Goal: Task Accomplishment & Management: Manage account settings

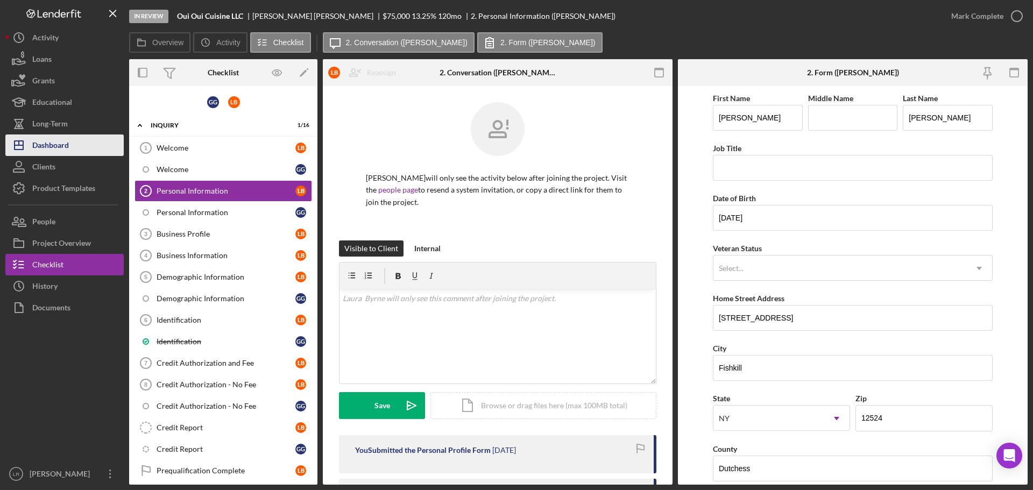
click at [77, 149] on button "Icon/Dashboard Dashboard" at bounding box center [64, 145] width 118 height 22
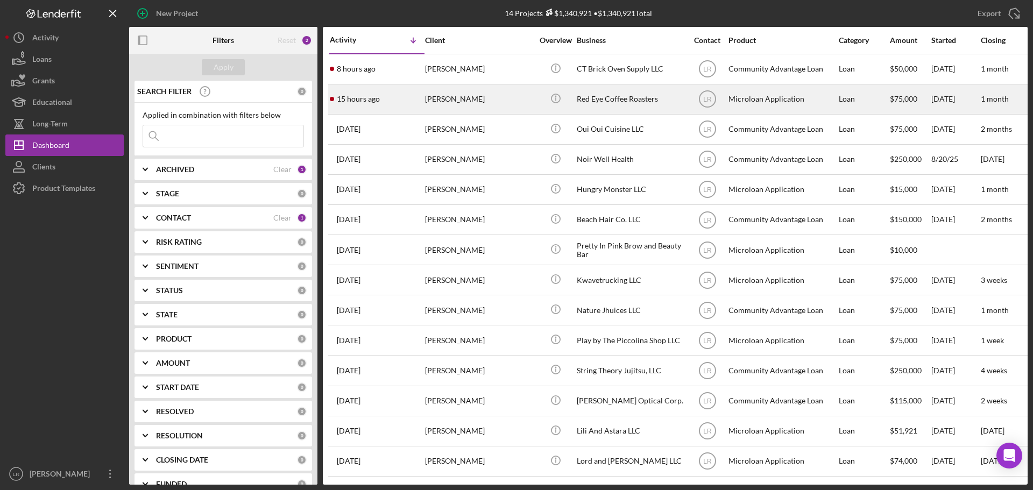
click at [472, 98] on div "[PERSON_NAME]" at bounding box center [479, 99] width 108 height 29
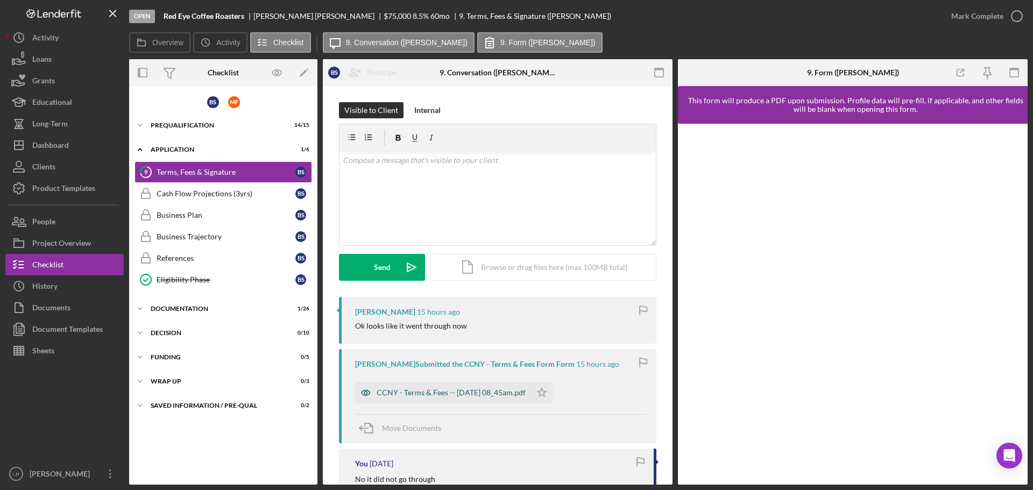
click at [491, 391] on div "CCNY - Terms & Fees -- [DATE] 08_45am.pdf" at bounding box center [451, 392] width 149 height 9
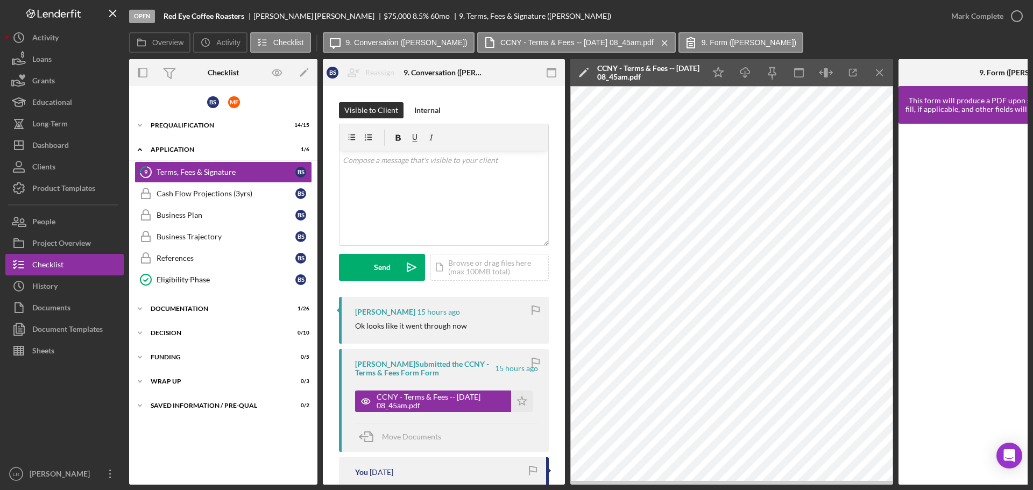
click at [584, 69] on icon "Icon/Edit" at bounding box center [583, 72] width 27 height 27
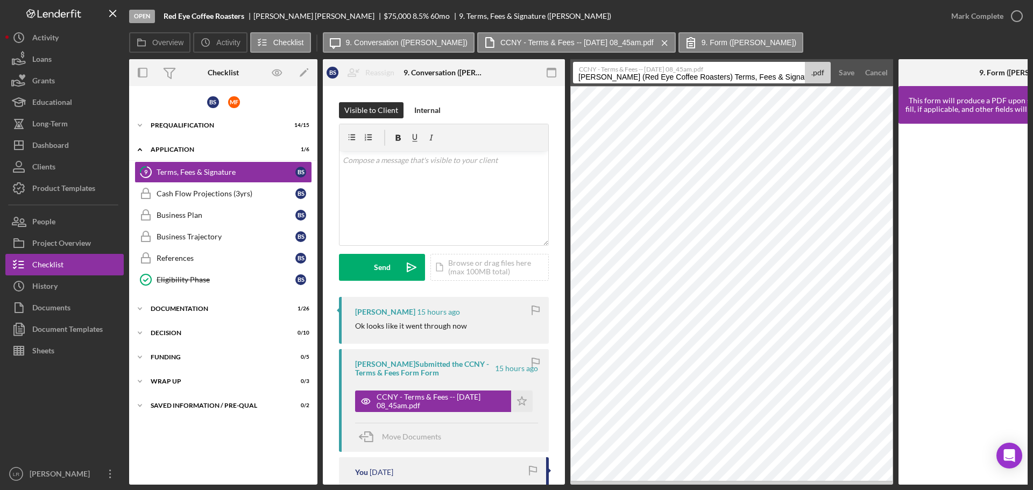
drag, startPoint x: 740, startPoint y: 77, endPoint x: 360, endPoint y: 90, distance: 380.0
click at [360, 90] on div "Overview Internal Workflow Stage Open Icon/Dropdown Arrow Archive (can unarchiv…" at bounding box center [578, 272] width 898 height 426
click at [663, 77] on input "Terms, Fees & Signature 20251002" at bounding box center [689, 73] width 232 height 22
type input "Terms, Fees & Signature 20251002"
click at [843, 69] on div "Save" at bounding box center [847, 73] width 16 height 22
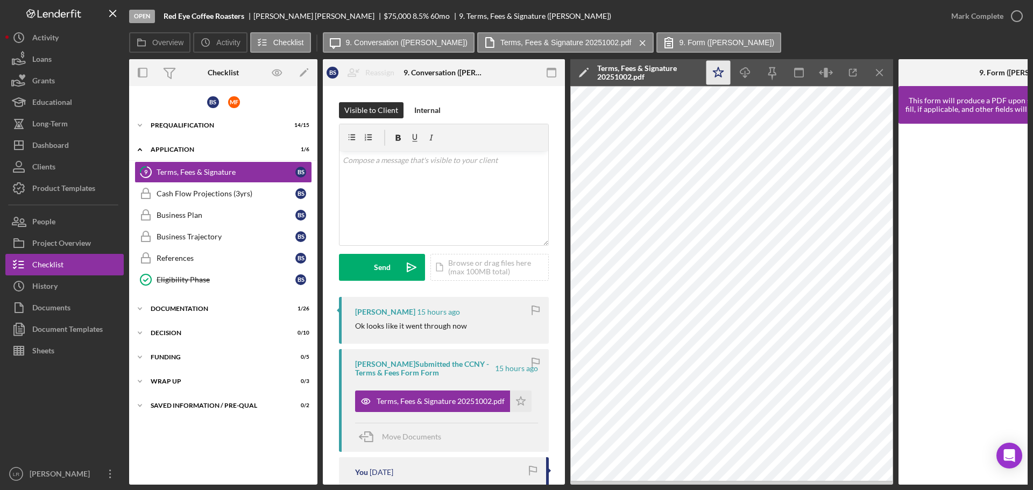
click at [719, 74] on icon "Icon/Star" at bounding box center [718, 73] width 24 height 24
click at [743, 74] on icon "Icon/Download" at bounding box center [745, 73] width 24 height 24
click at [995, 17] on div "Mark Complete" at bounding box center [977, 16] width 52 height 22
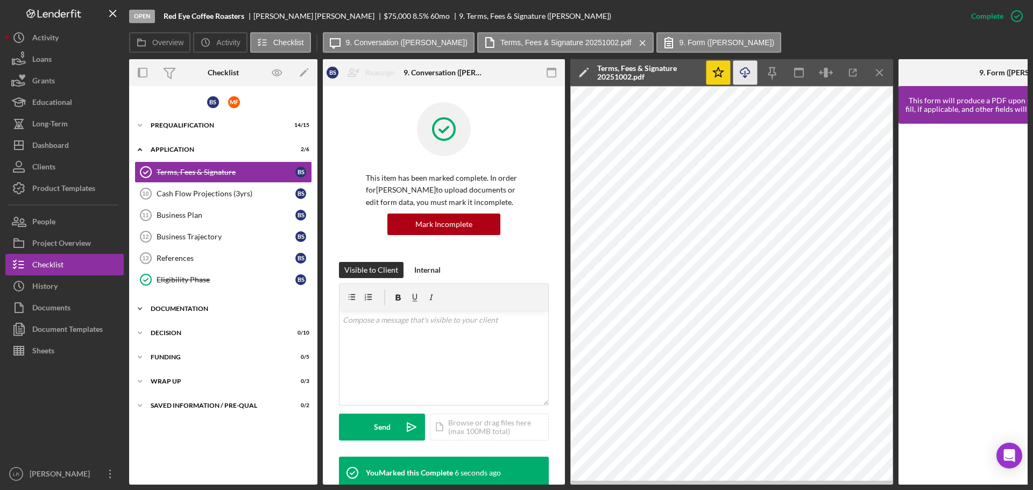
click at [167, 311] on div "Documentation" at bounding box center [227, 309] width 153 height 6
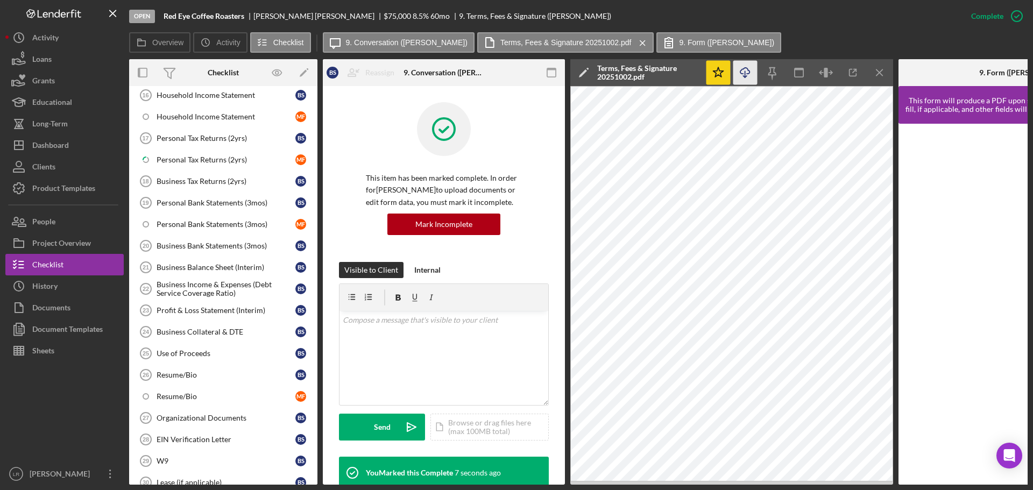
scroll to position [323, 0]
click at [194, 159] on div "Personal Tax Returns (2yrs)" at bounding box center [226, 159] width 139 height 9
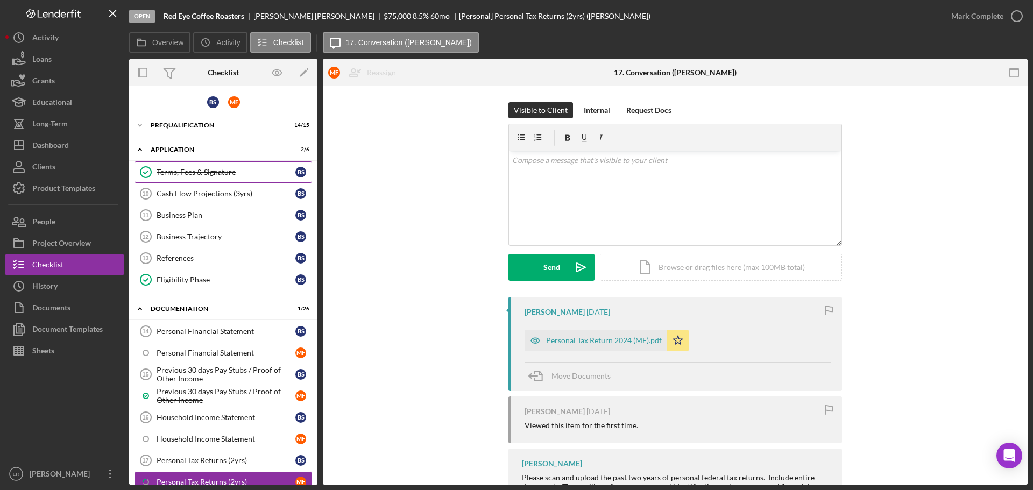
click at [186, 173] on div "Terms, Fees & Signature" at bounding box center [226, 172] width 139 height 9
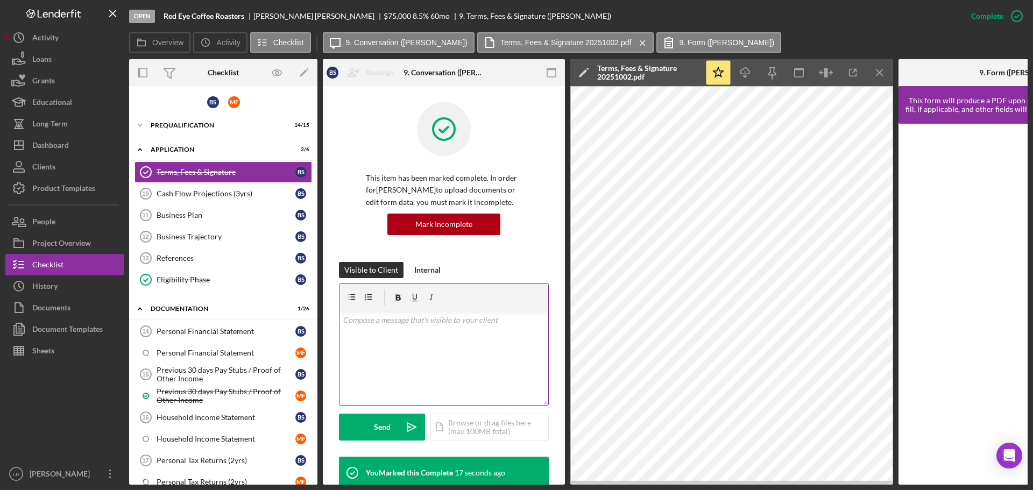
click at [412, 343] on div "v Color teal Color pink Remove color Add row above Add row below Add column bef…" at bounding box center [443, 358] width 209 height 94
click at [382, 430] on div "Send" at bounding box center [382, 427] width 17 height 27
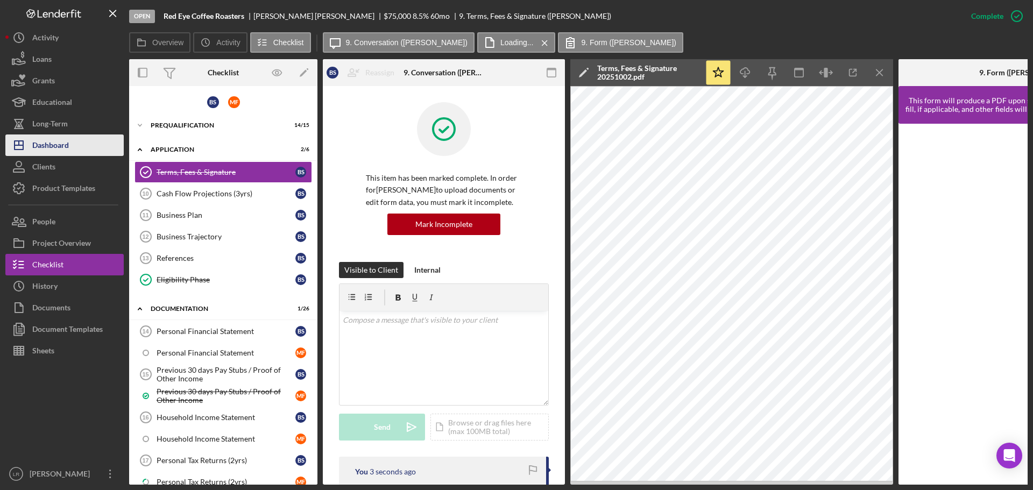
click at [68, 145] on div "Dashboard" at bounding box center [50, 146] width 37 height 24
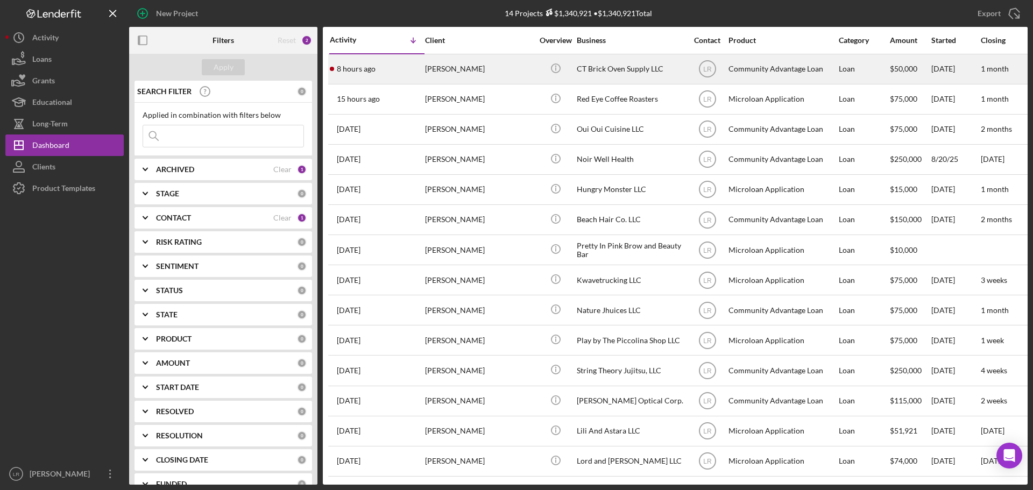
click at [473, 70] on div "[PERSON_NAME]" at bounding box center [479, 69] width 108 height 29
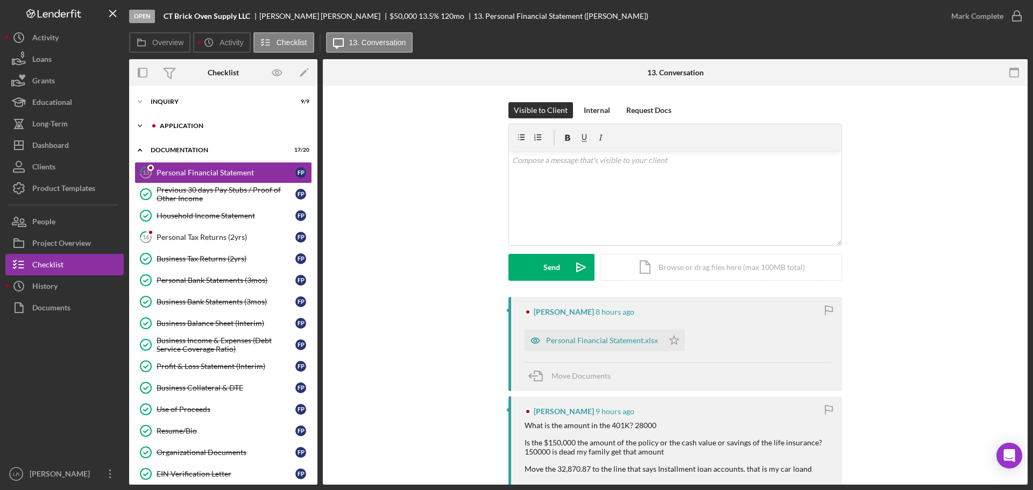
click at [191, 123] on div "Application" at bounding box center [232, 126] width 144 height 6
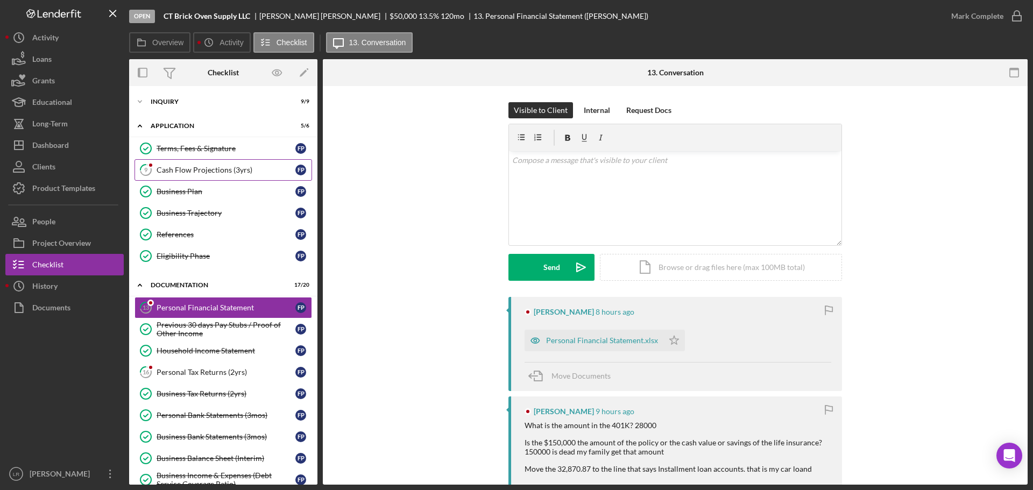
click at [187, 175] on link "9 Cash Flow Projections (3yrs) F P" at bounding box center [223, 170] width 178 height 22
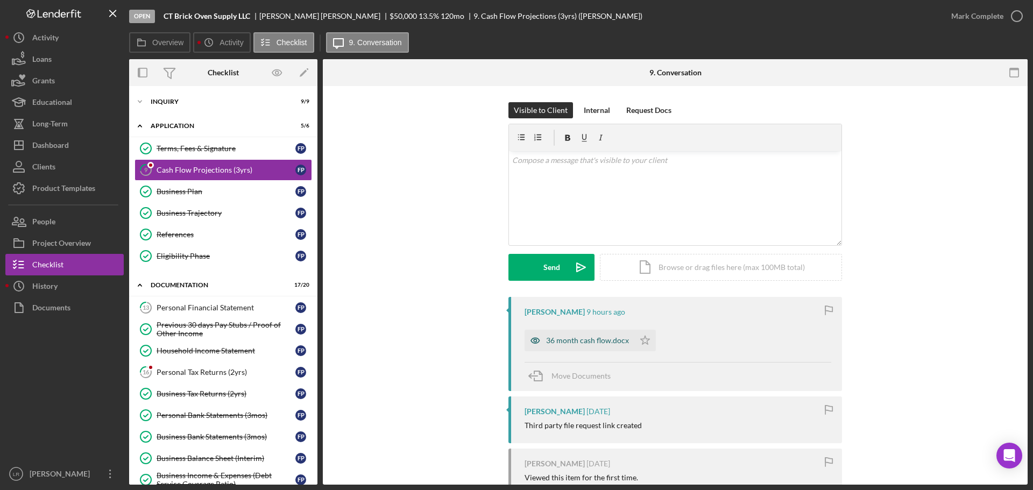
click at [598, 336] on div "36 month cash flow.docx" at bounding box center [587, 340] width 83 height 9
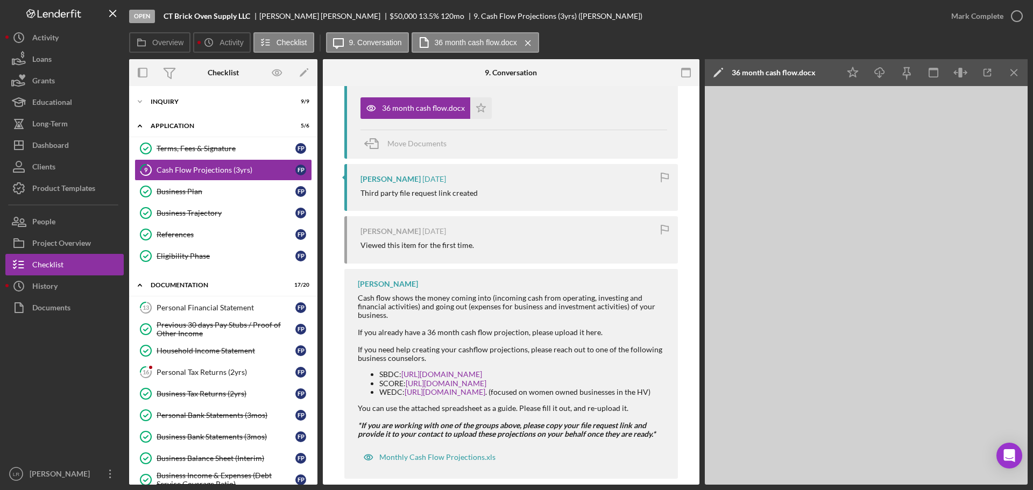
scroll to position [239, 0]
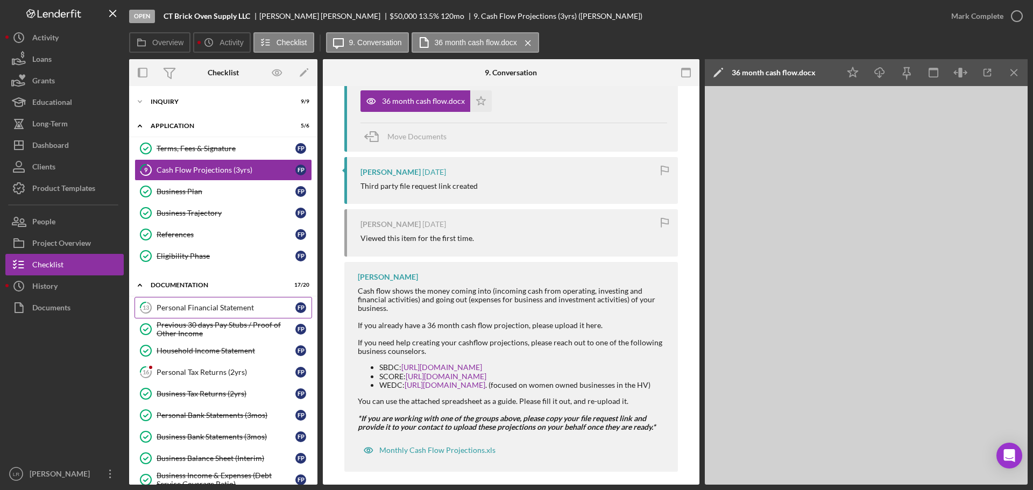
click at [193, 308] on div "Personal Financial Statement" at bounding box center [226, 307] width 139 height 9
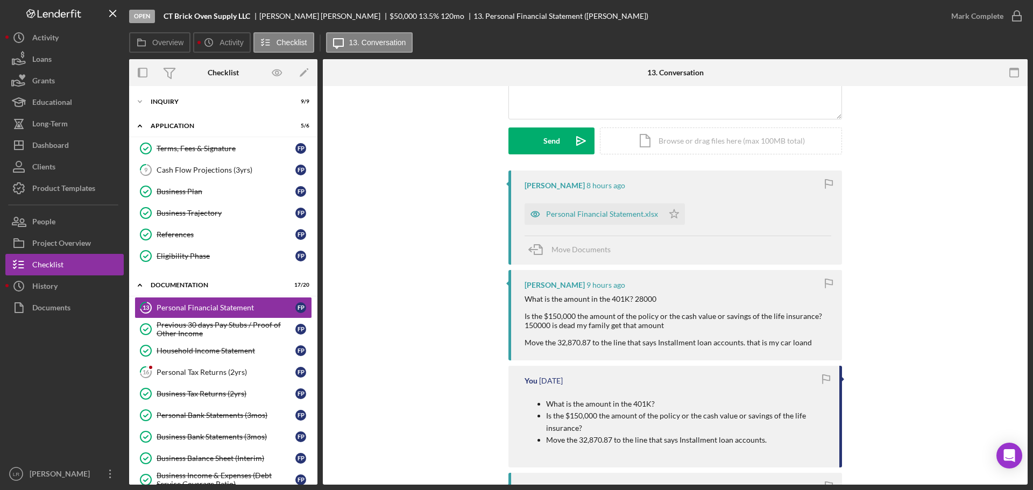
scroll to position [108, 0]
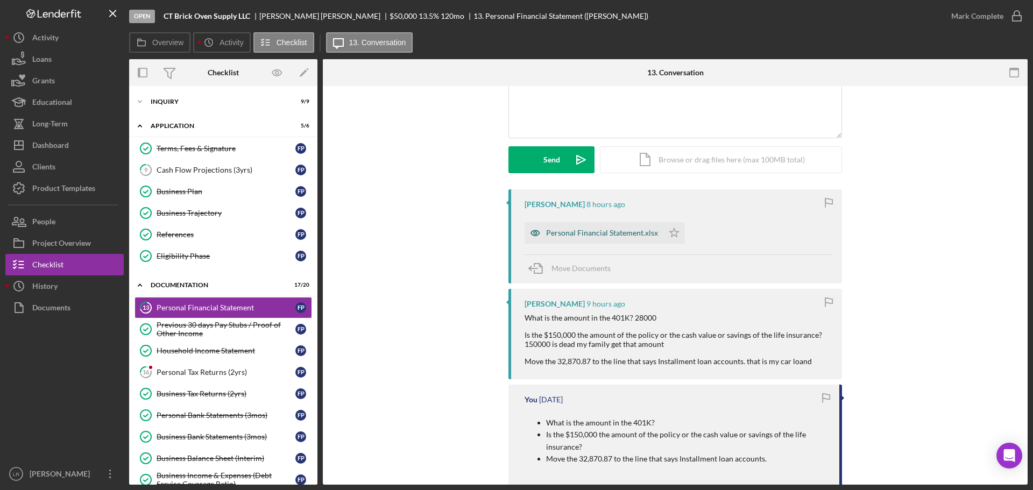
click at [615, 233] on div "Personal Financial Statement.xlsx" at bounding box center [602, 233] width 112 height 9
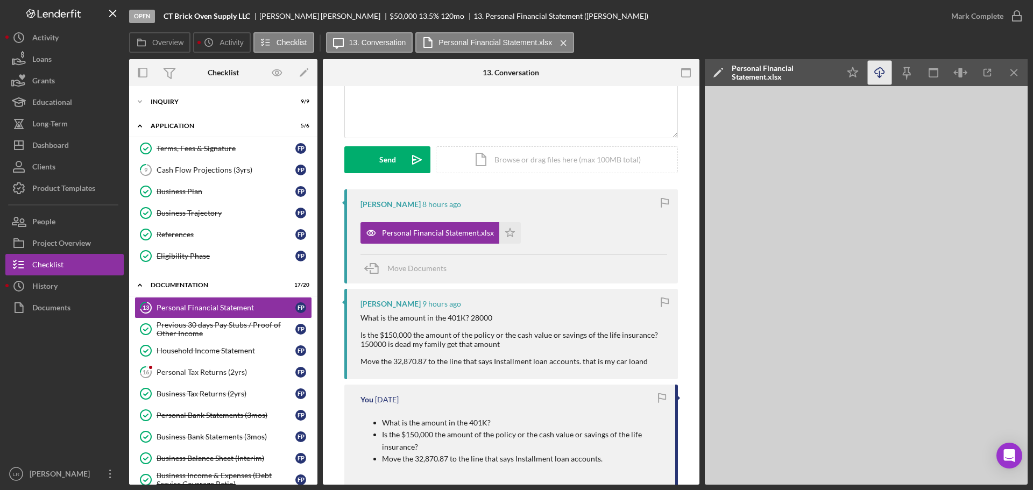
click at [882, 69] on icon "button" at bounding box center [879, 71] width 9 height 6
click at [176, 373] on div "Personal Tax Returns (2yrs)" at bounding box center [226, 372] width 139 height 9
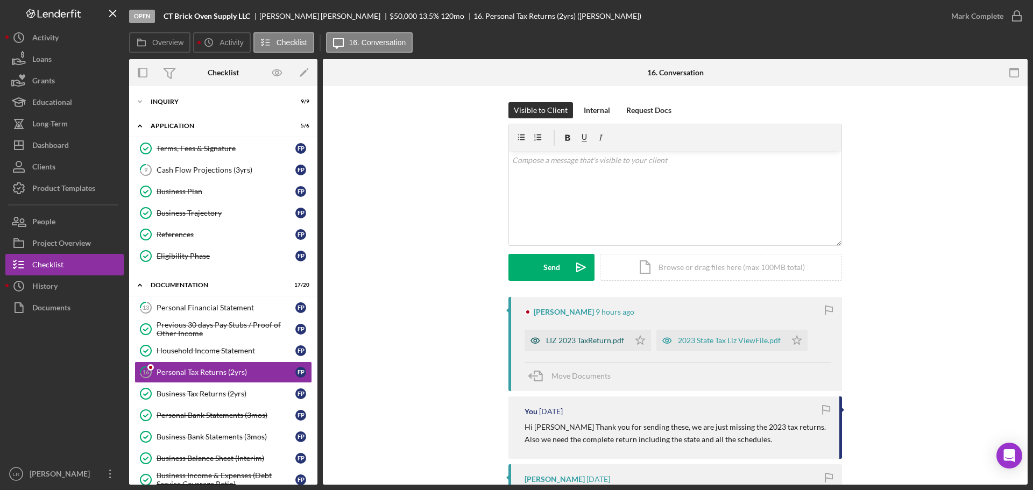
click at [553, 340] on div "LIZ 2023 TaxReturn.pdf" at bounding box center [585, 340] width 78 height 9
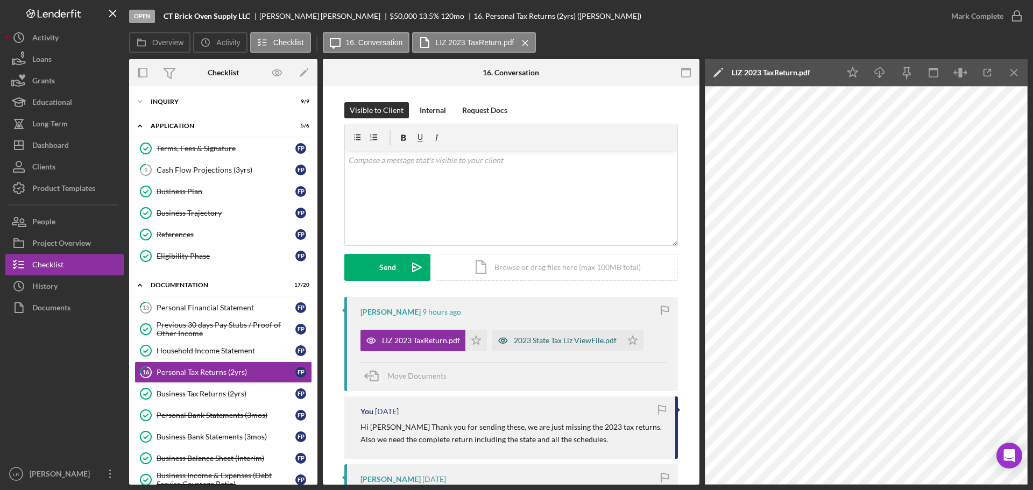
click at [536, 343] on div "2023 State Tax Liz ViewFile.pdf" at bounding box center [565, 340] width 103 height 9
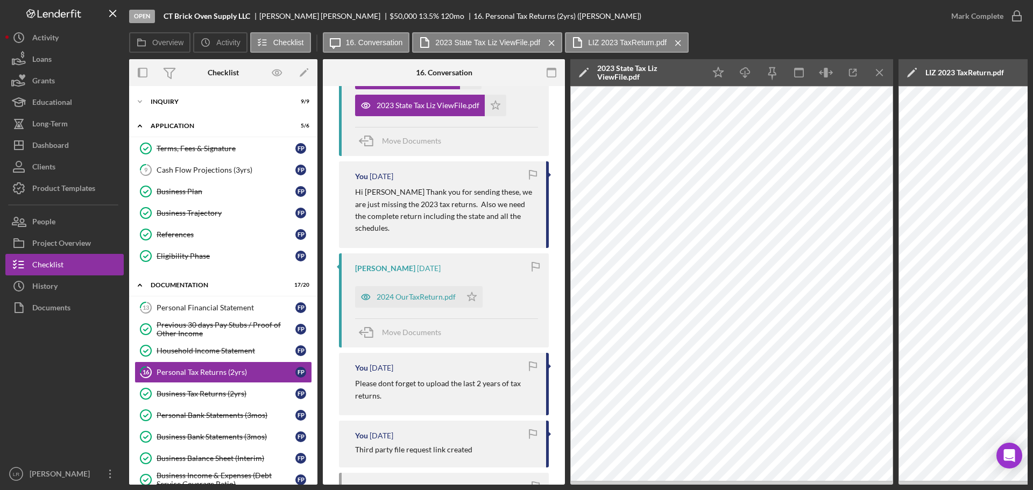
scroll to position [239, 0]
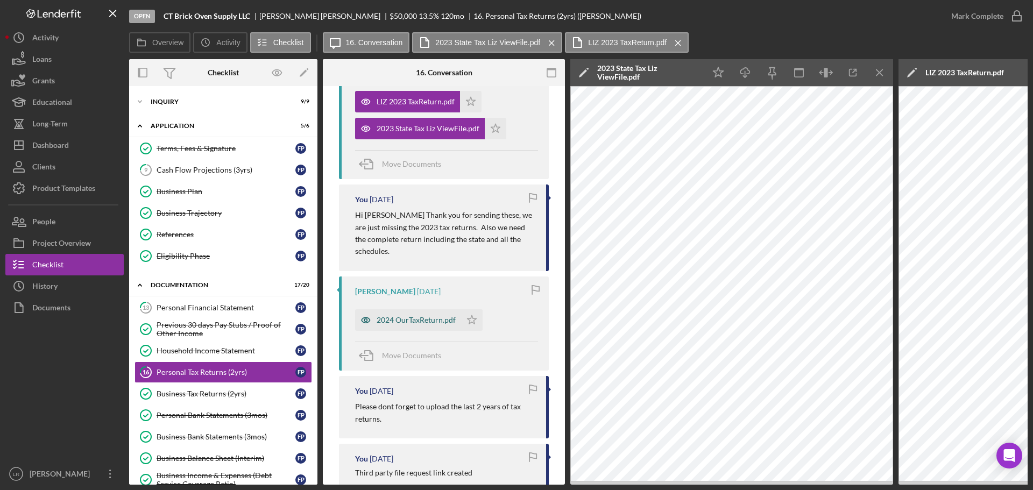
click at [397, 324] on div "2024 OurTaxReturn.pdf" at bounding box center [416, 320] width 79 height 9
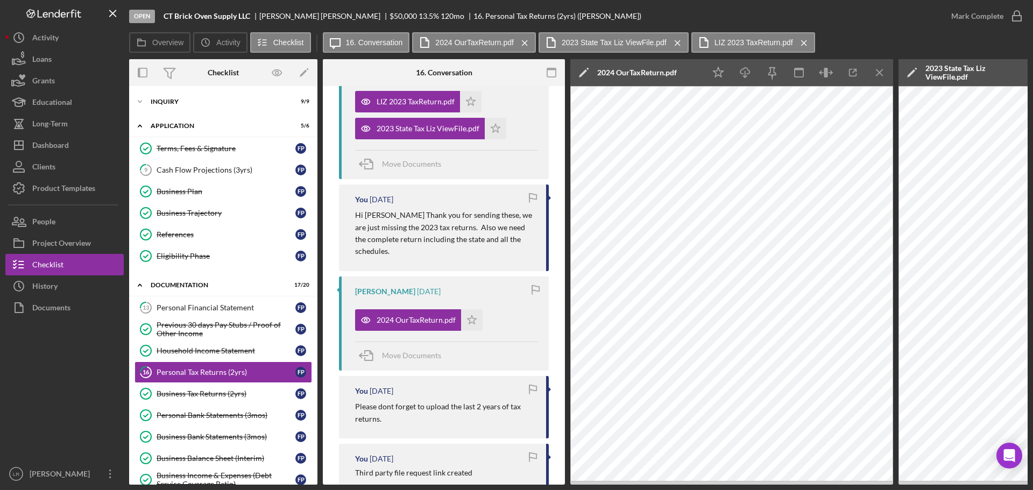
click at [584, 73] on polygon at bounding box center [583, 73] width 8 height 8
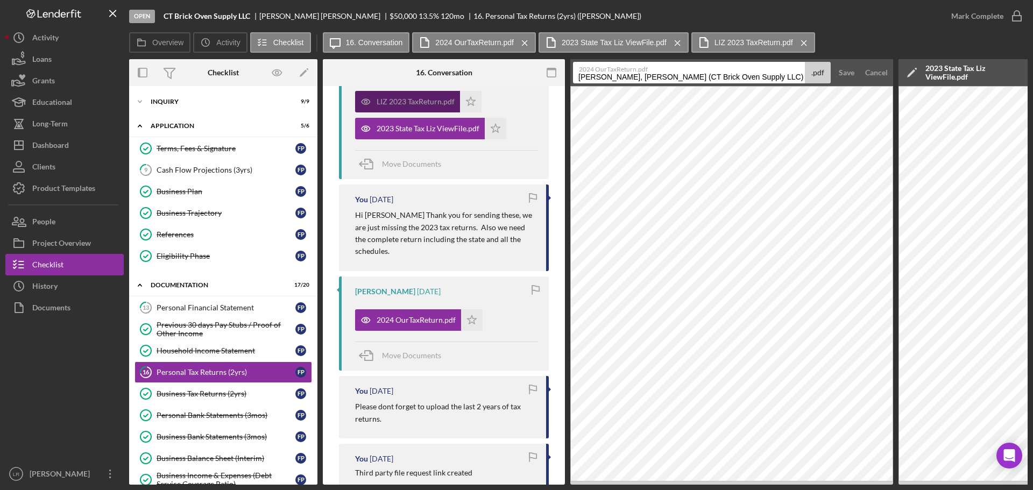
drag, startPoint x: 754, startPoint y: 76, endPoint x: 369, endPoint y: 91, distance: 384.9
click at [369, 91] on div "Overview Internal Workflow Stage Open Icon/Dropdown Arrow Archive (can unarchiv…" at bounding box center [578, 272] width 898 height 426
drag, startPoint x: 647, startPoint y: 77, endPoint x: 881, endPoint y: 74, distance: 234.6
click at [881, 74] on form "2024 OurTaxReturn.pdf Personal Tax Returns (2yrs) 20251001 .pdf Save Cancel" at bounding box center [731, 72] width 323 height 27
type input "Personal Tax Return - 2024"
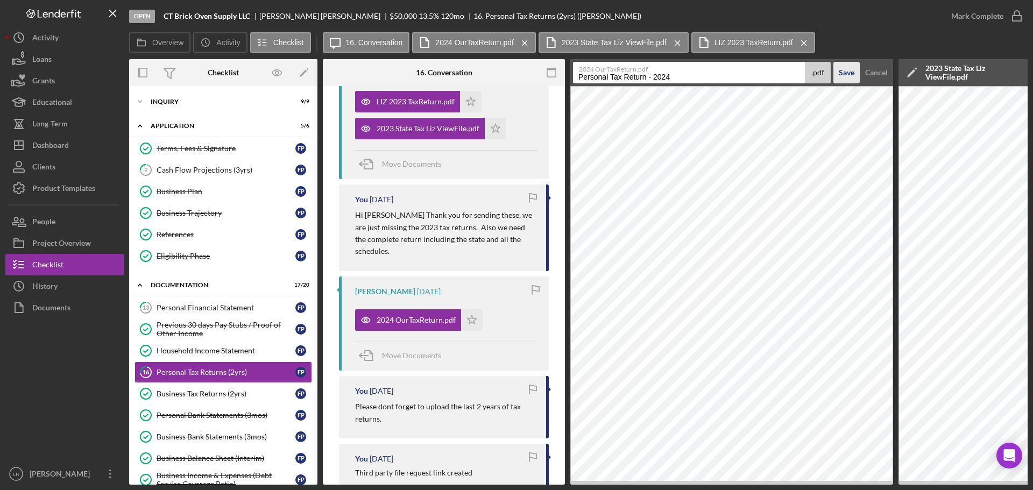
click at [849, 70] on div "Save" at bounding box center [847, 73] width 16 height 22
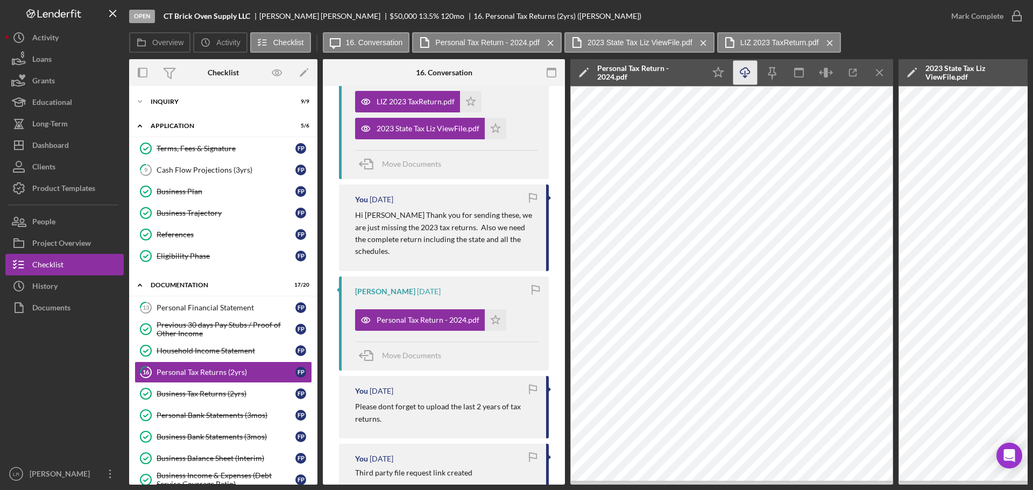
drag, startPoint x: 717, startPoint y: 73, endPoint x: 746, endPoint y: 68, distance: 30.0
click at [717, 73] on icon "Icon/Star" at bounding box center [718, 73] width 24 height 24
click at [747, 69] on icon "Icon/Download" at bounding box center [745, 73] width 24 height 24
click at [984, 46] on div "Overview Icon/History Activity Checklist Icon/Message 16. Conversation Personal…" at bounding box center [578, 43] width 898 height 22
click at [879, 68] on icon "Icon/Menu Close" at bounding box center [880, 73] width 24 height 24
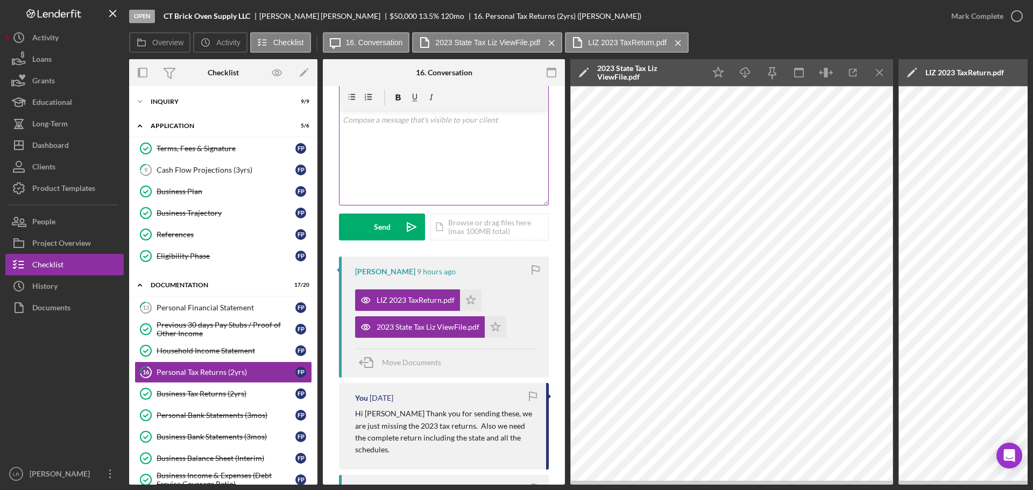
scroll to position [24, 0]
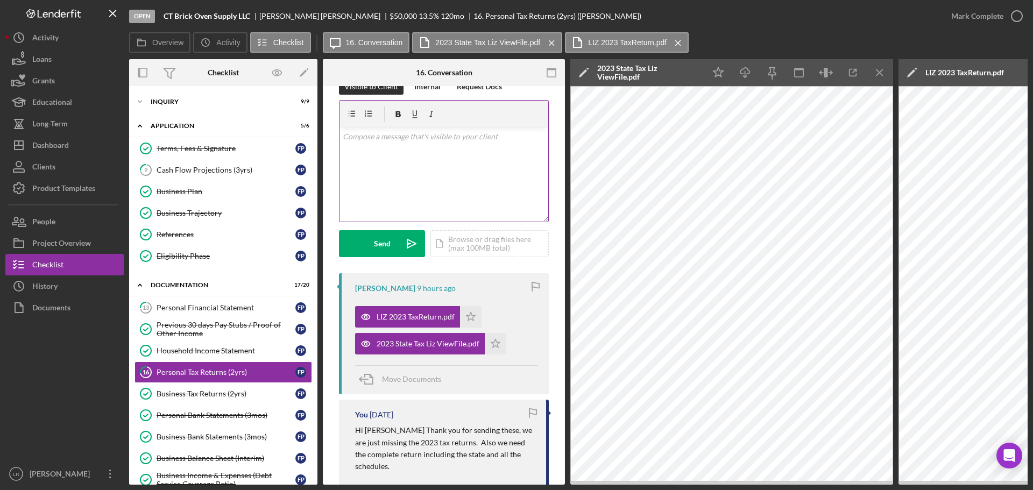
click at [443, 165] on div "v Color teal Color pink Remove color Add row above Add row below Add column bef…" at bounding box center [443, 175] width 209 height 94
click at [374, 248] on div "Send" at bounding box center [382, 243] width 17 height 27
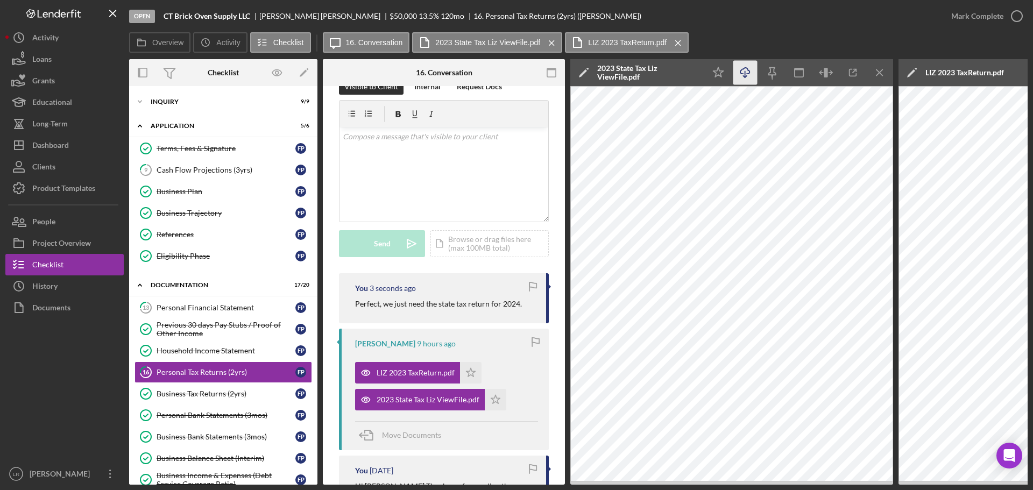
click at [746, 71] on icon "Icon/Download" at bounding box center [745, 73] width 24 height 24
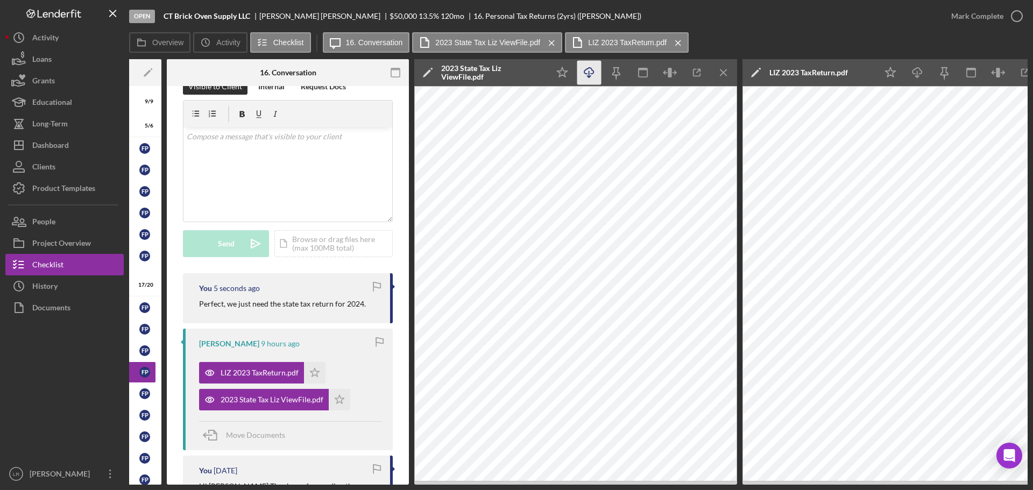
scroll to position [0, 174]
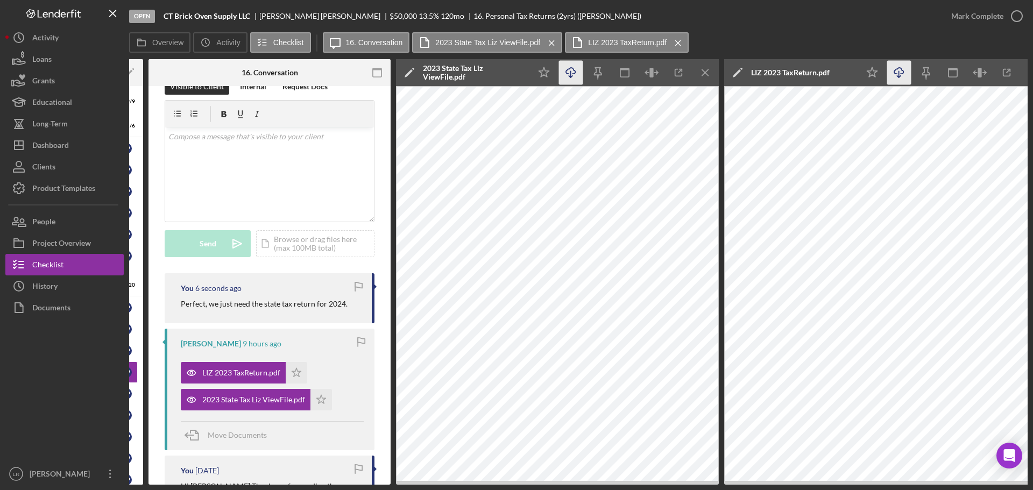
click at [899, 71] on line "button" at bounding box center [899, 74] width 0 height 6
click at [406, 68] on icon "Icon/Edit" at bounding box center [409, 72] width 27 height 27
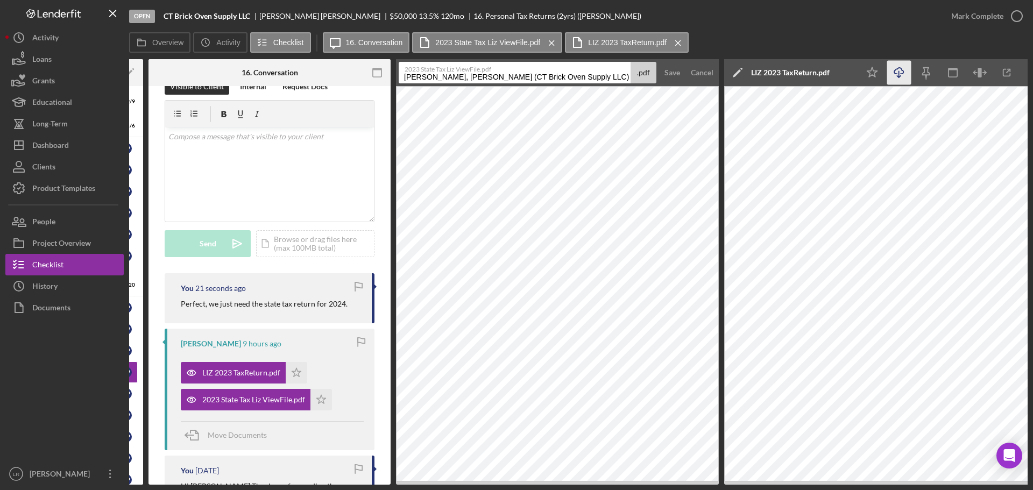
drag, startPoint x: 580, startPoint y: 77, endPoint x: 230, endPoint y: 81, distance: 349.7
click at [230, 81] on div "Overview Internal Workflow Stage Open Icon/Dropdown Arrow Archive (can unarchiv…" at bounding box center [578, 272] width 898 height 426
drag, startPoint x: 472, startPoint y: 76, endPoint x: 700, endPoint y: 79, distance: 228.1
click at [700, 79] on form "2023 State Tax Liz ViewFile.pdf Personal Tax Returns (2yrs) 20251002 .pdf Save …" at bounding box center [557, 72] width 323 height 27
type input "Personal Tax Return CT -2023"
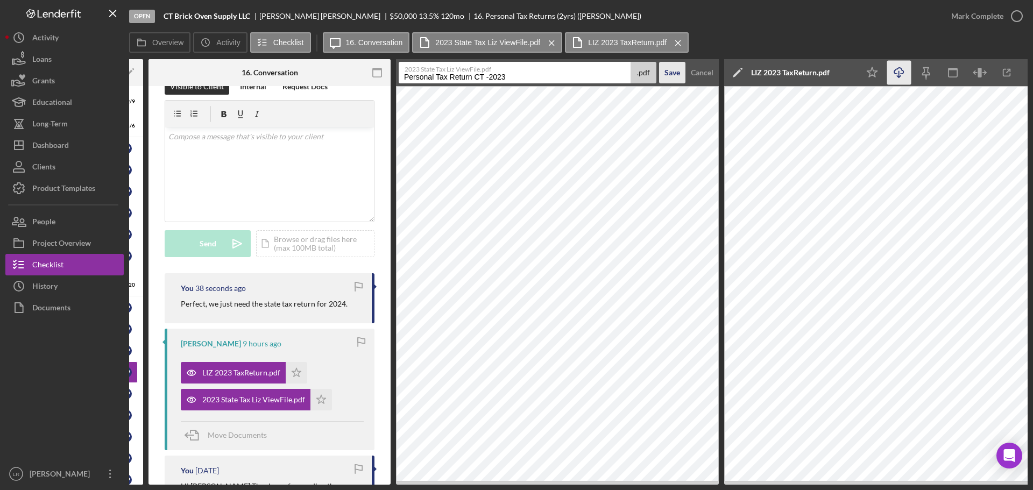
click at [678, 70] on div "Save" at bounding box center [672, 73] width 16 height 22
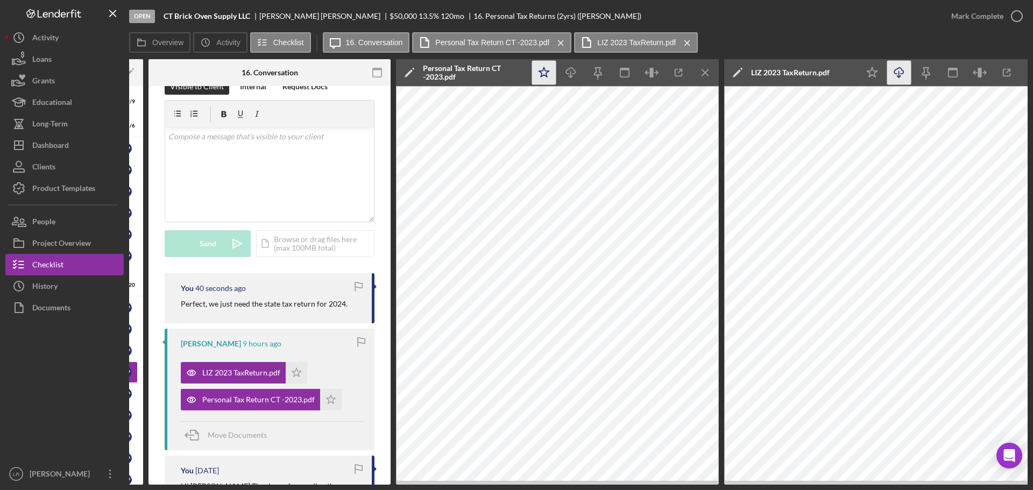
click at [540, 75] on icon "Icon/Star" at bounding box center [544, 73] width 24 height 24
click at [574, 75] on icon "Icon/Download" at bounding box center [571, 73] width 24 height 24
click at [735, 74] on polygon at bounding box center [737, 73] width 8 height 8
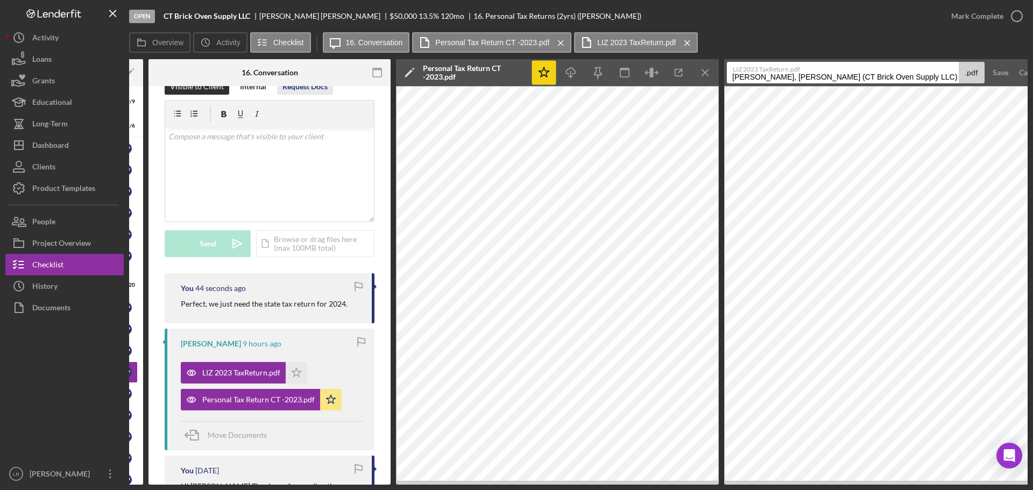
drag, startPoint x: 906, startPoint y: 76, endPoint x: 325, endPoint y: 88, distance: 581.7
click at [325, 88] on div "Overview Internal Workflow Stage Open Icon/Dropdown Arrow Archive (can unarchiv…" at bounding box center [578, 272] width 898 height 426
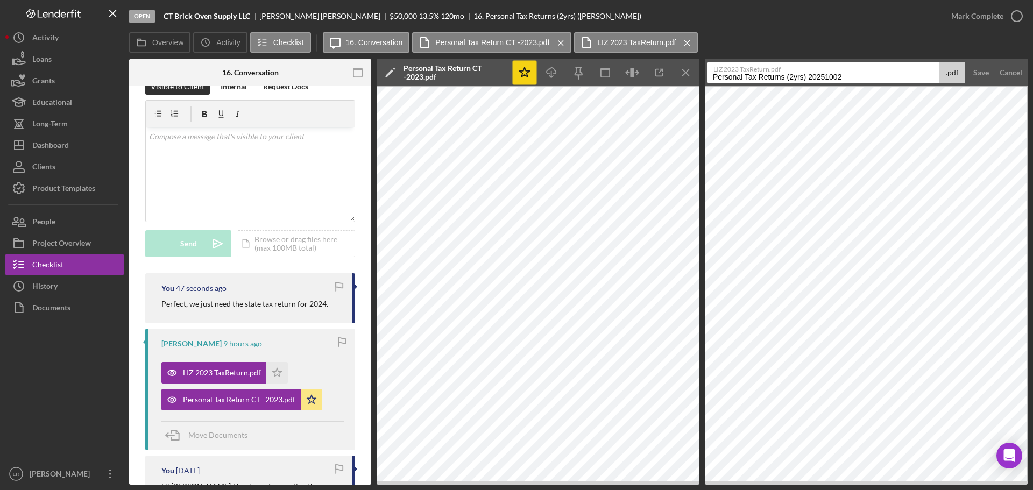
drag, startPoint x: 801, startPoint y: 80, endPoint x: 1032, endPoint y: 70, distance: 232.1
click at [1032, 70] on div "Open CT Brick Oven Supply LLC [PERSON_NAME] $50,000 $50,000 13.5 % 120 mo 16. P…" at bounding box center [516, 245] width 1033 height 490
type input "Personal Tax Return 2023"
click at [976, 74] on div "Save" at bounding box center [981, 73] width 16 height 22
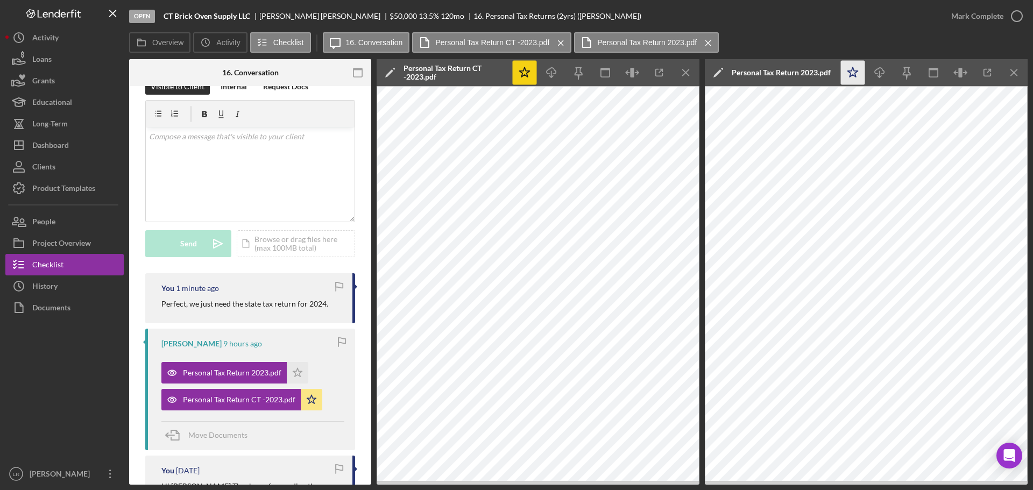
click at [854, 74] on icon "Icon/Star" at bounding box center [853, 73] width 24 height 24
click at [882, 74] on icon "button" at bounding box center [879, 71] width 9 height 6
click at [1015, 72] on line "button" at bounding box center [1014, 72] width 6 height 6
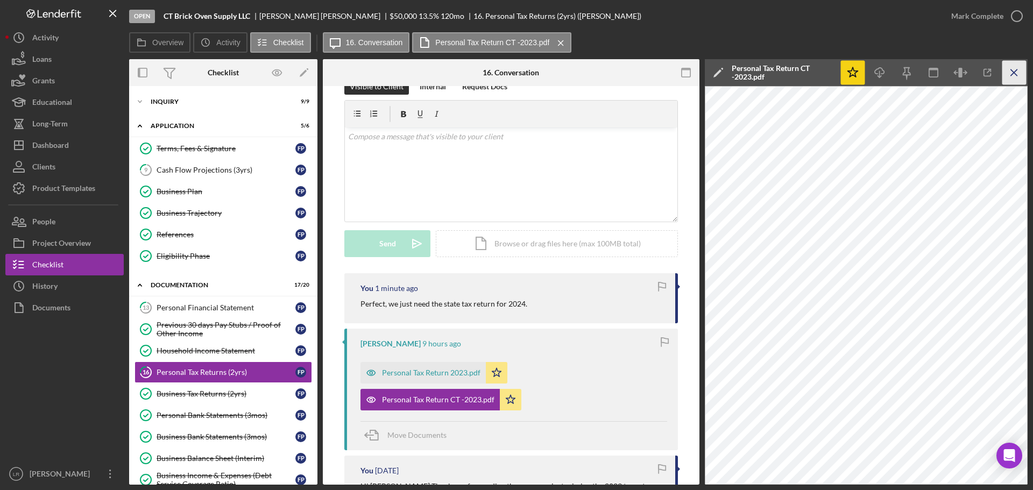
click at [1020, 69] on icon "Icon/Menu Close" at bounding box center [1014, 73] width 24 height 24
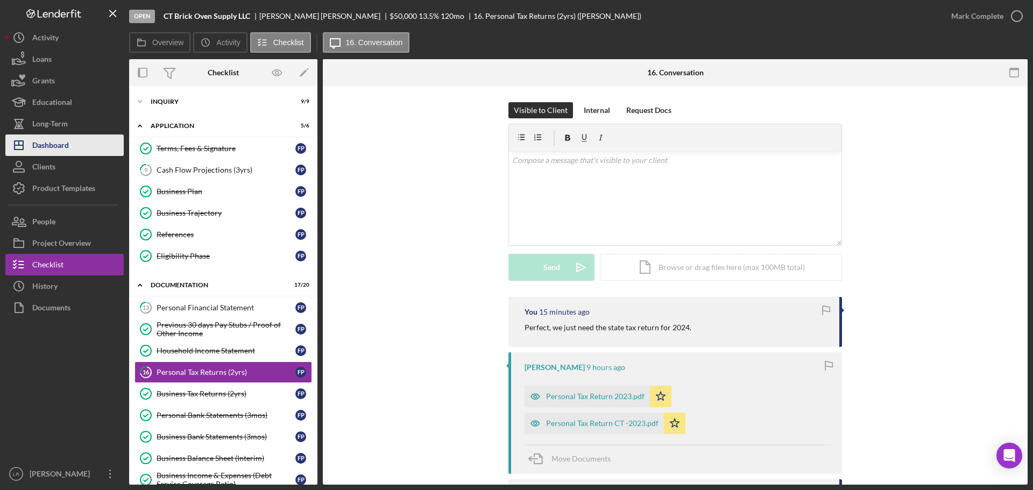
click at [59, 151] on div "Dashboard" at bounding box center [50, 146] width 37 height 24
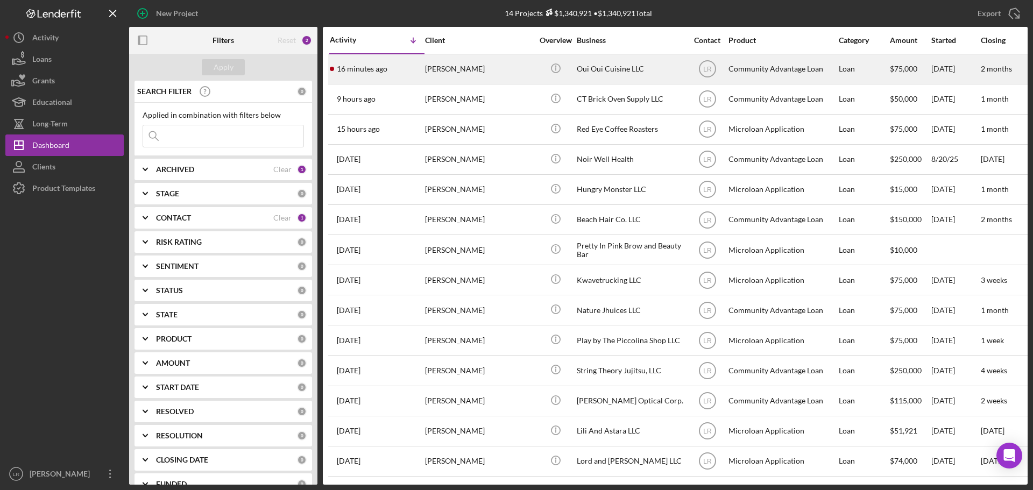
click at [514, 73] on div "[PERSON_NAME]" at bounding box center [479, 69] width 108 height 29
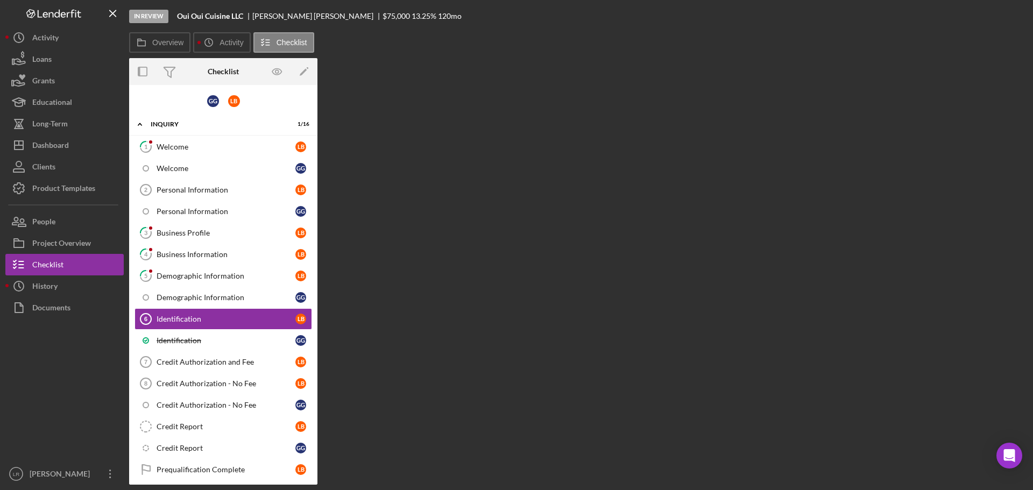
scroll to position [34, 0]
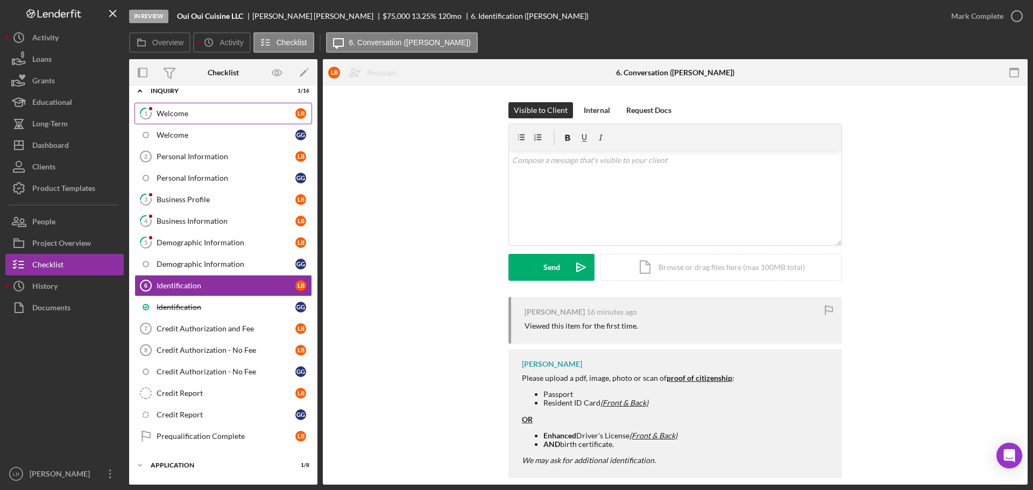
click at [205, 116] on div "Welcome" at bounding box center [226, 113] width 139 height 9
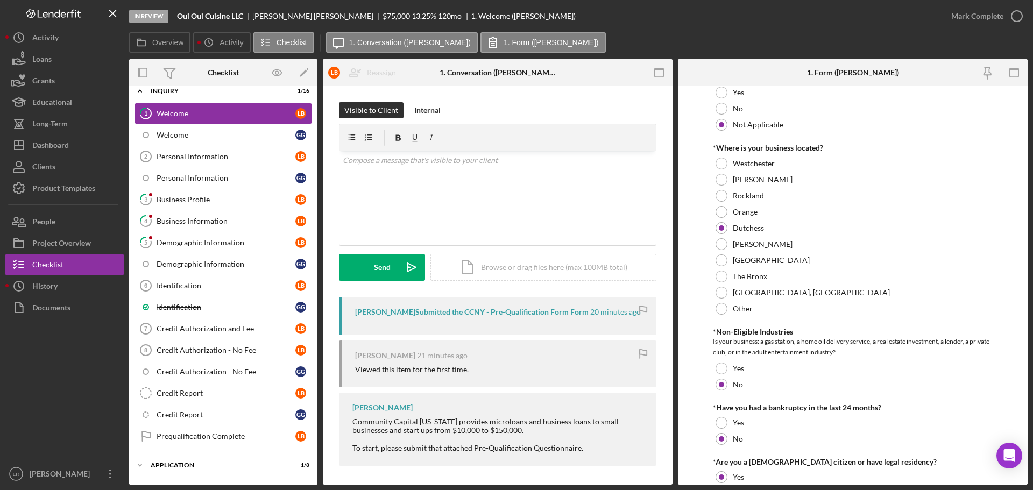
scroll to position [437, 0]
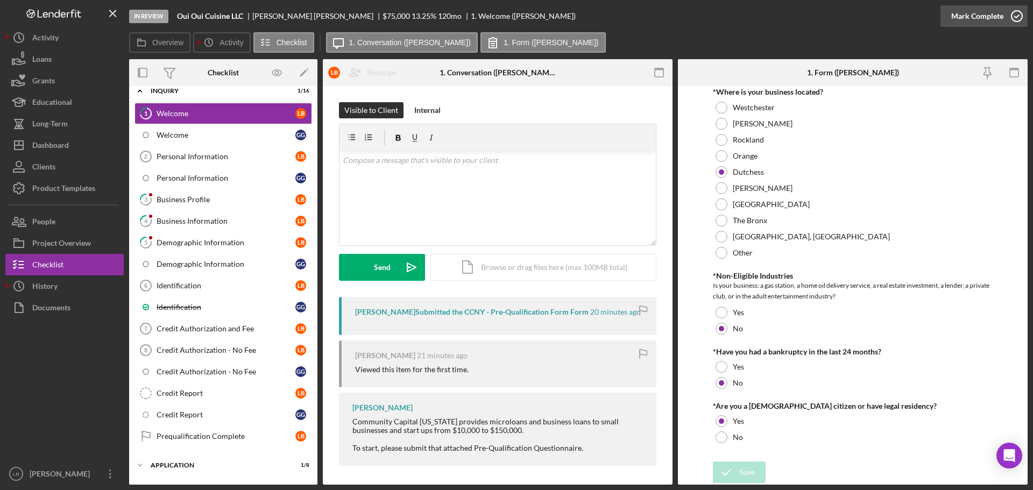
click at [1002, 19] on button "Mark Complete" at bounding box center [983, 16] width 87 height 22
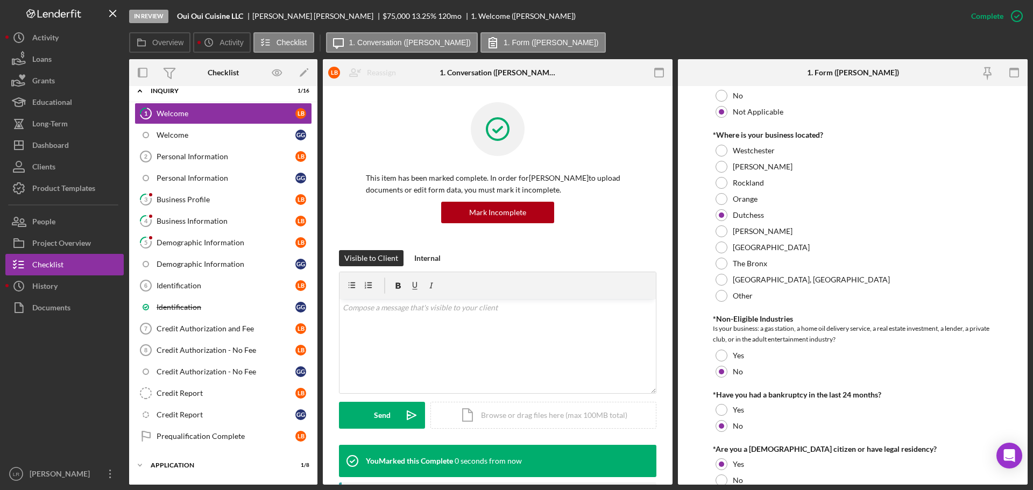
scroll to position [480, 0]
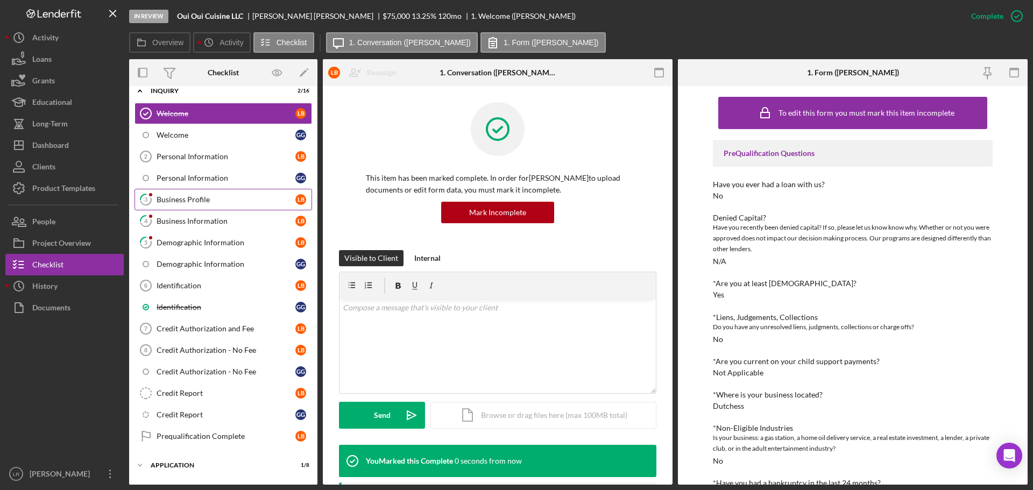
click at [160, 197] on div "Business Profile" at bounding box center [226, 199] width 139 height 9
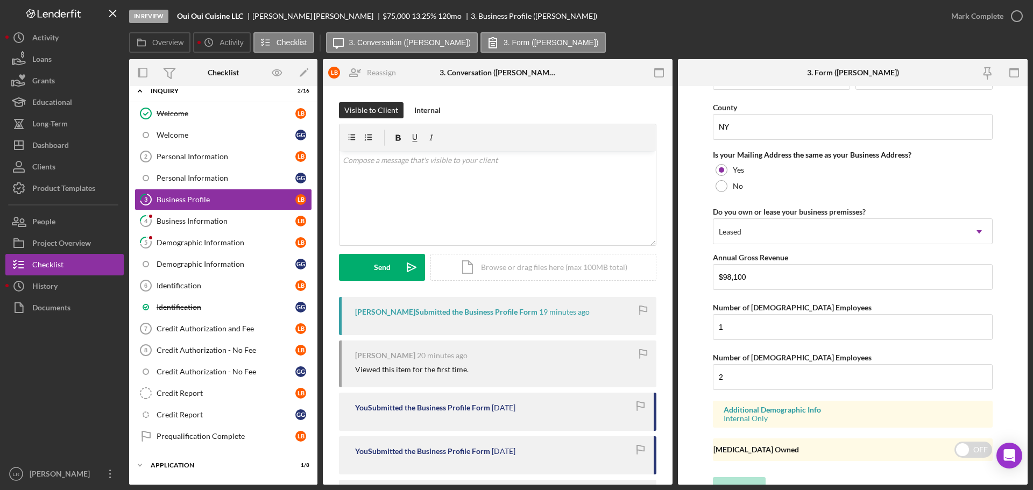
scroll to position [937, 0]
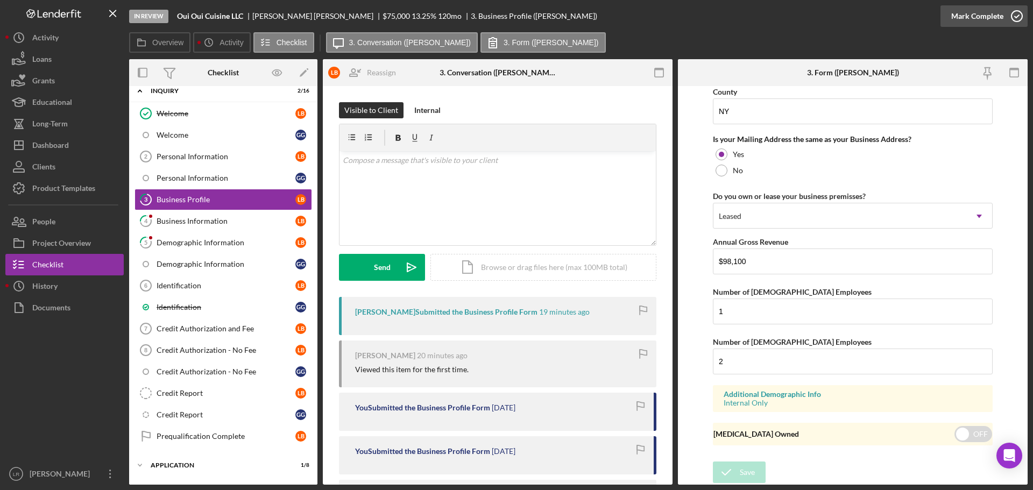
click at [999, 17] on div "Mark Complete" at bounding box center [977, 16] width 52 height 22
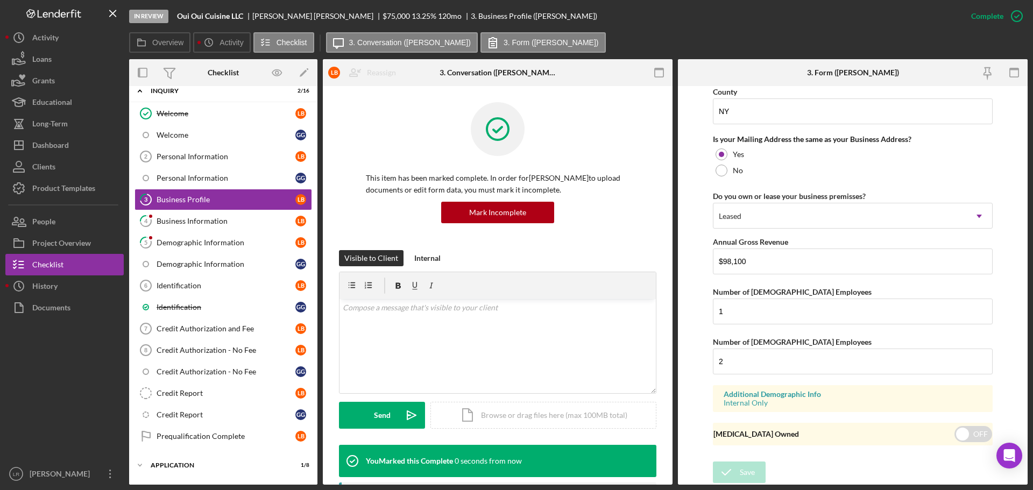
scroll to position [535, 0]
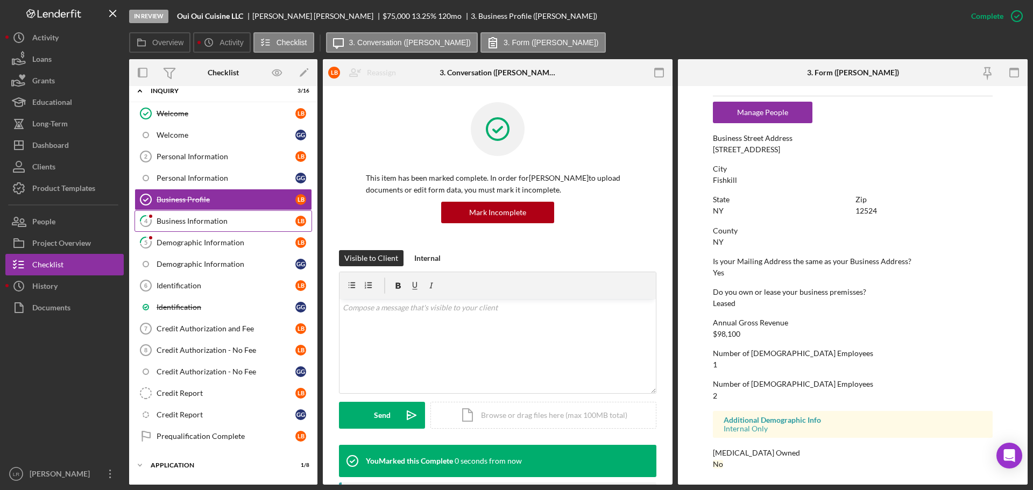
click at [214, 225] on div "Business Information" at bounding box center [226, 221] width 139 height 9
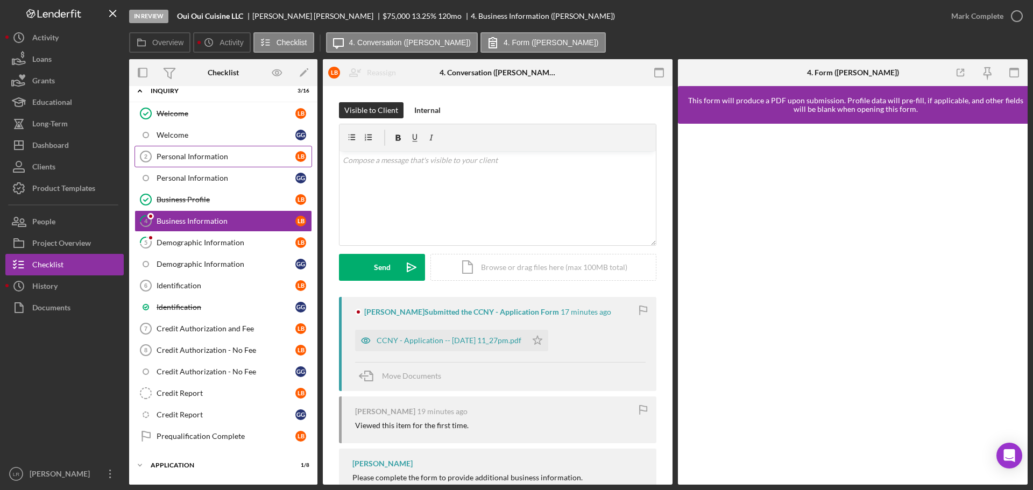
click at [243, 155] on div "Personal Information" at bounding box center [226, 156] width 139 height 9
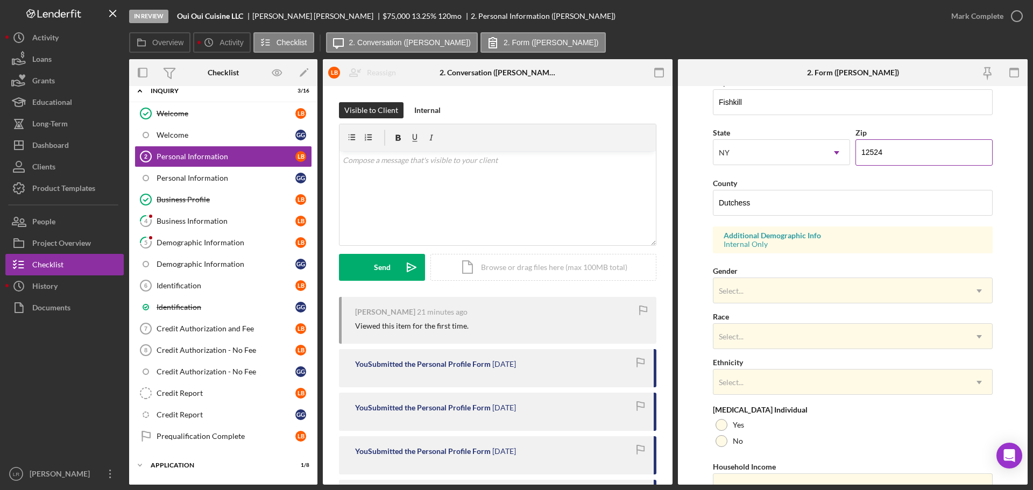
scroll to position [320, 0]
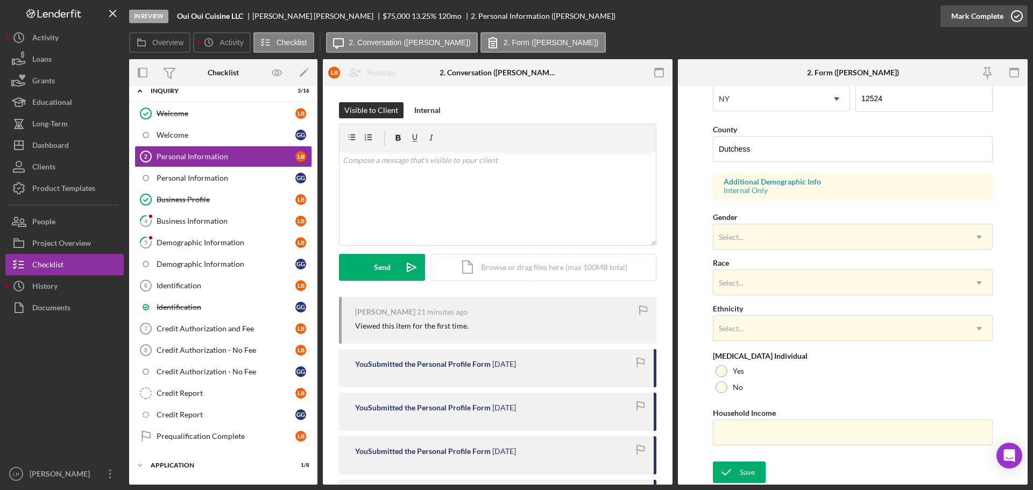
click at [1009, 20] on icon "button" at bounding box center [1016, 16] width 27 height 27
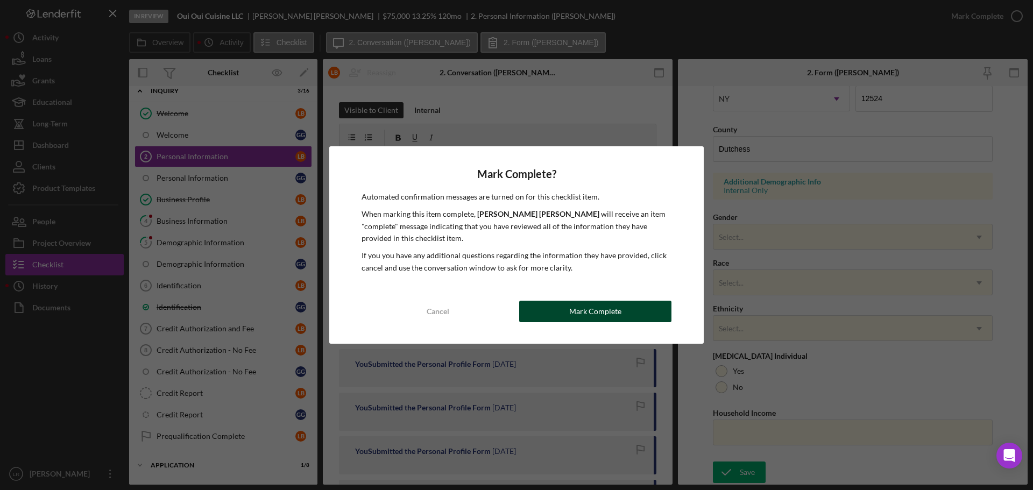
click at [569, 312] on button "Mark Complete" at bounding box center [595, 312] width 152 height 22
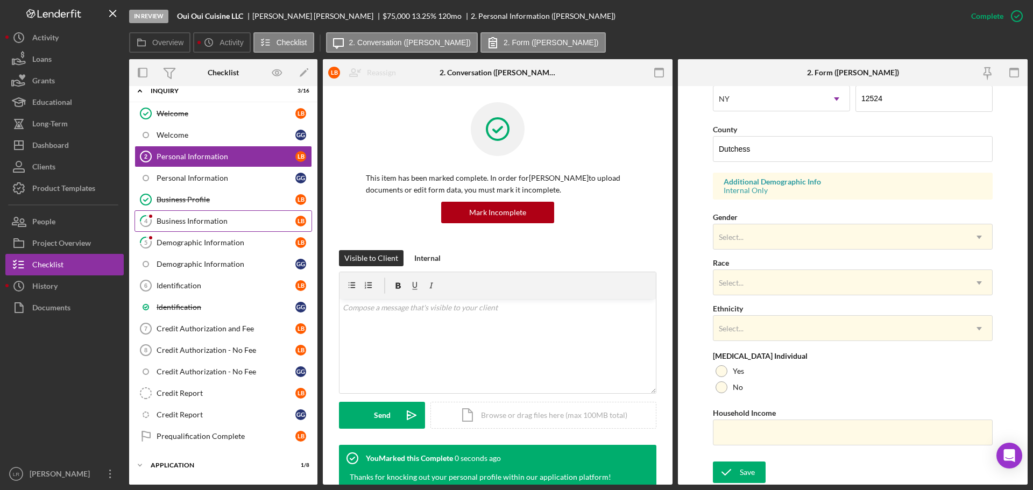
scroll to position [103, 0]
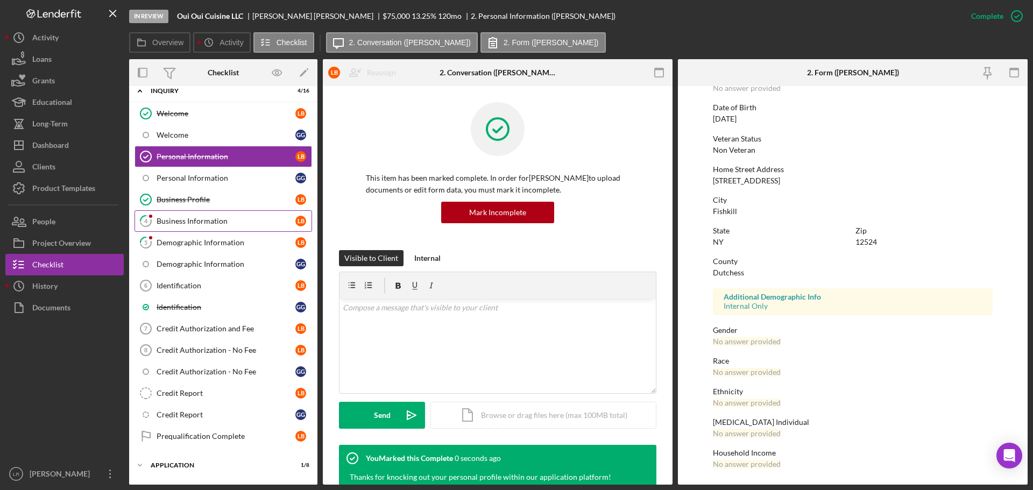
click at [169, 227] on link "4 Business Information L B" at bounding box center [223, 221] width 178 height 22
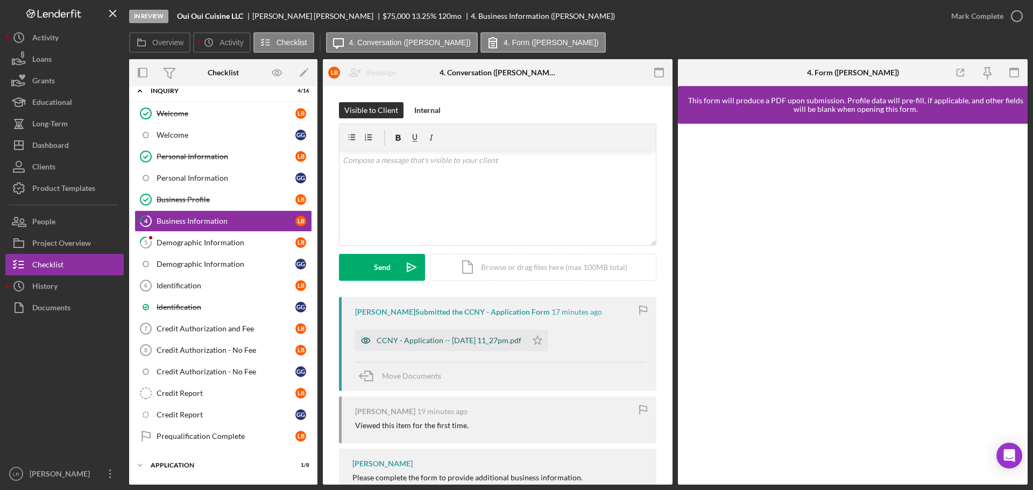
click at [413, 347] on div "CCNY - Application -- [DATE] 11_27pm.pdf" at bounding box center [441, 341] width 172 height 22
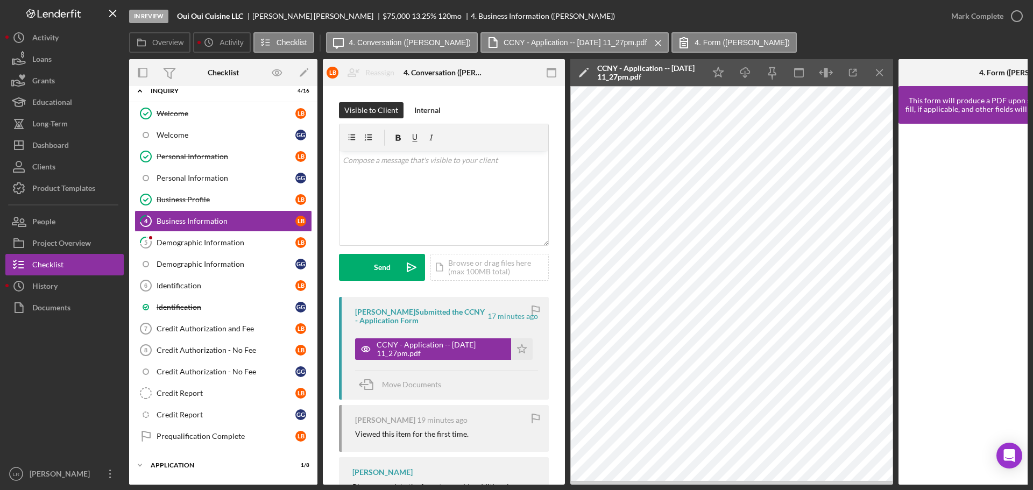
click at [580, 76] on polygon at bounding box center [583, 73] width 8 height 8
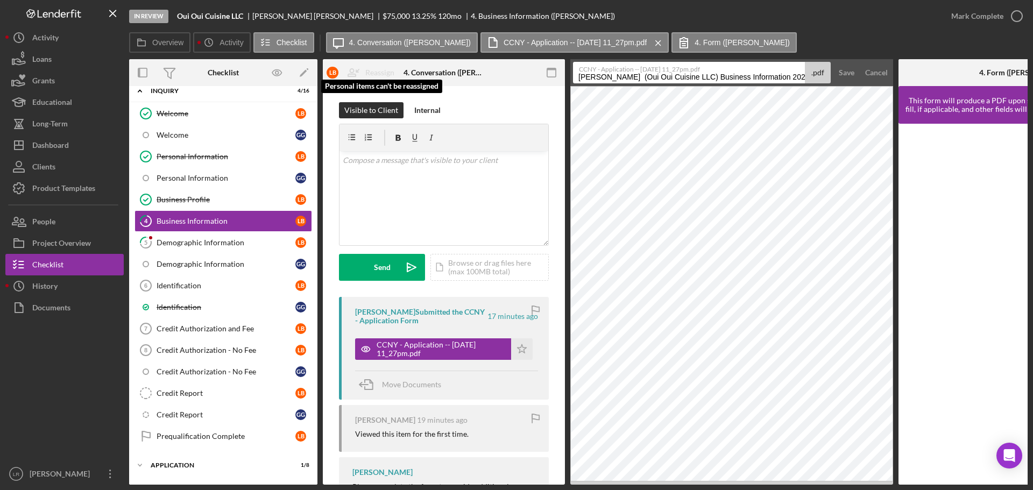
click at [399, 83] on div "Overview Internal Workflow Stage In Review Icon/Dropdown Arrow Archive (can una…" at bounding box center [578, 272] width 898 height 426
drag, startPoint x: 647, startPoint y: 77, endPoint x: 837, endPoint y: 73, distance: 189.4
click at [837, 73] on form "CCNY - Application -- [DATE] 11_27pm.pdf Business Information 20251003 .pdf Sav…" at bounding box center [731, 72] width 323 height 27
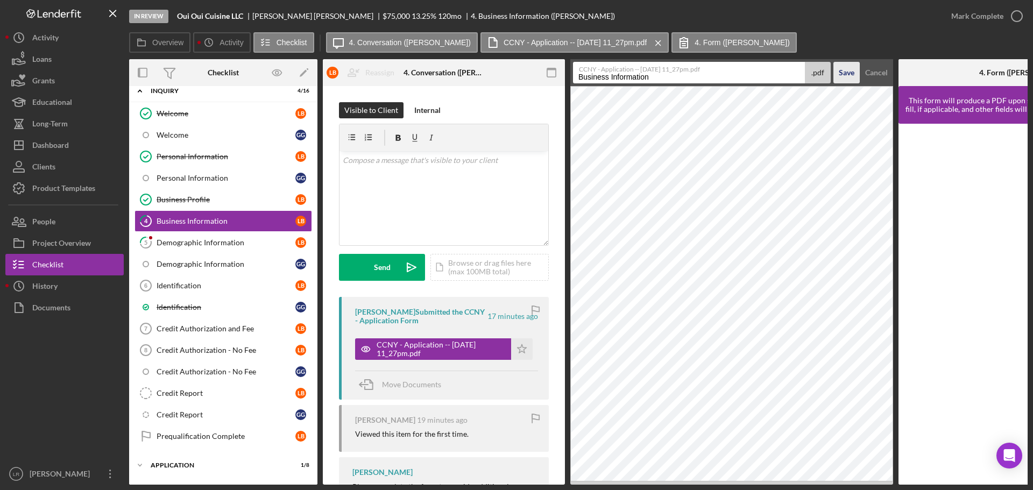
type input "Business Information"
click at [835, 72] on button "Save" at bounding box center [846, 73] width 26 height 22
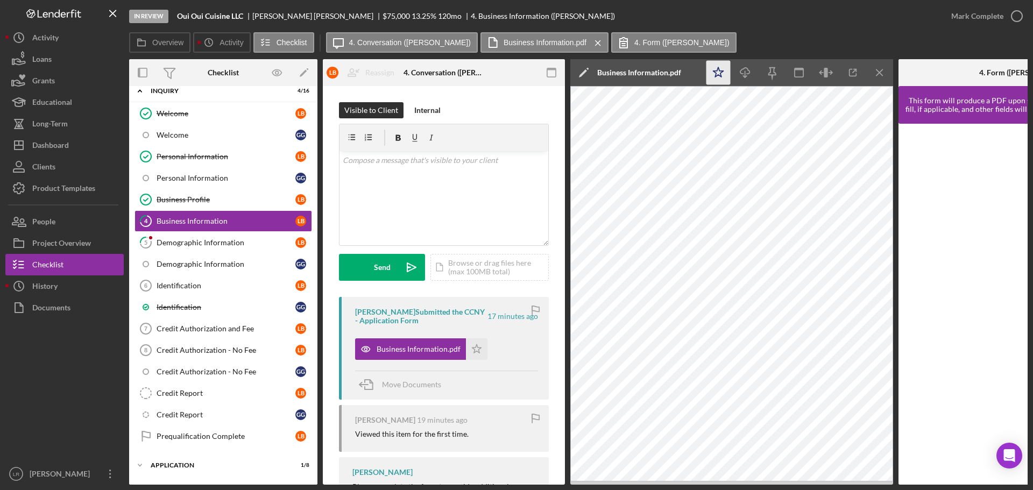
click at [720, 74] on icon "Icon/Star" at bounding box center [718, 73] width 24 height 24
click at [748, 74] on icon "button" at bounding box center [744, 71] width 9 height 6
click at [985, 16] on div "Mark Complete" at bounding box center [977, 16] width 52 height 22
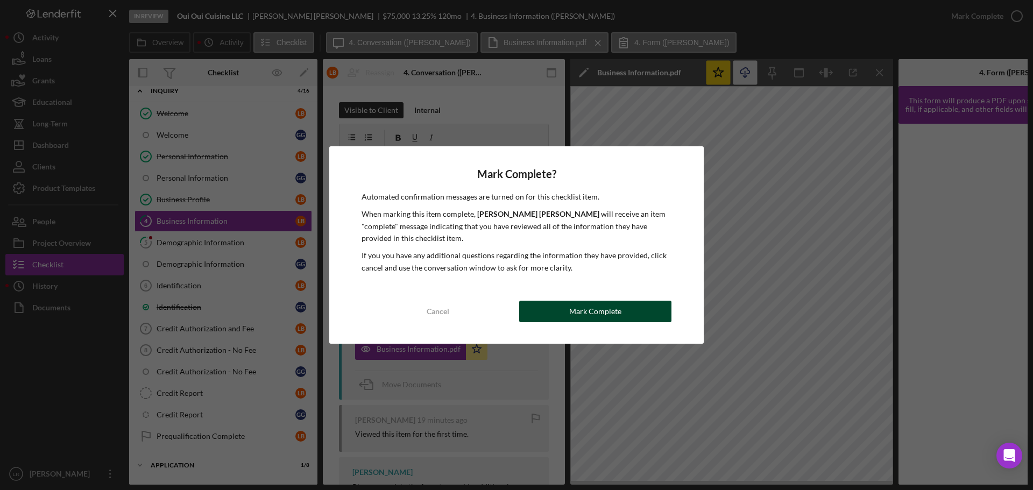
click at [593, 311] on div "Mark Complete" at bounding box center [595, 312] width 52 height 22
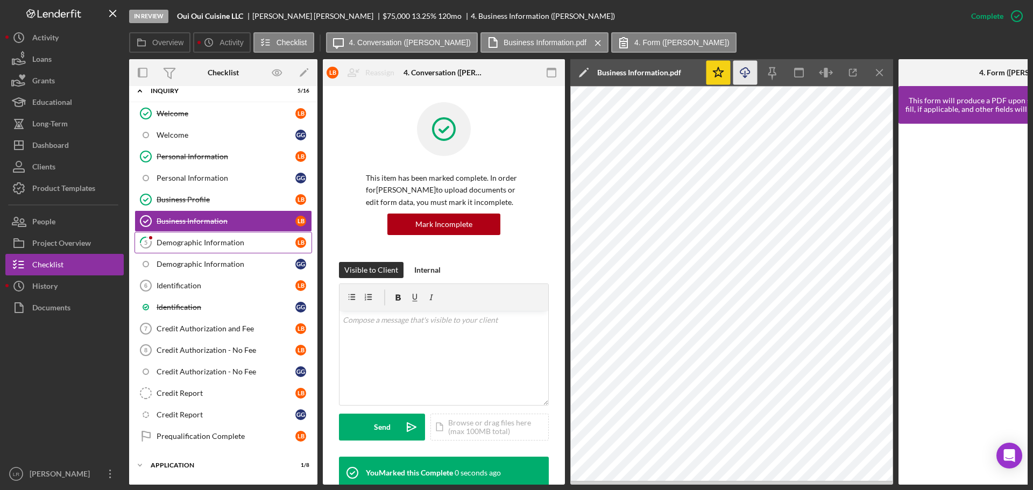
drag, startPoint x: 221, startPoint y: 239, endPoint x: 232, endPoint y: 247, distance: 14.0
click at [221, 239] on div "Demographic Information" at bounding box center [226, 242] width 139 height 9
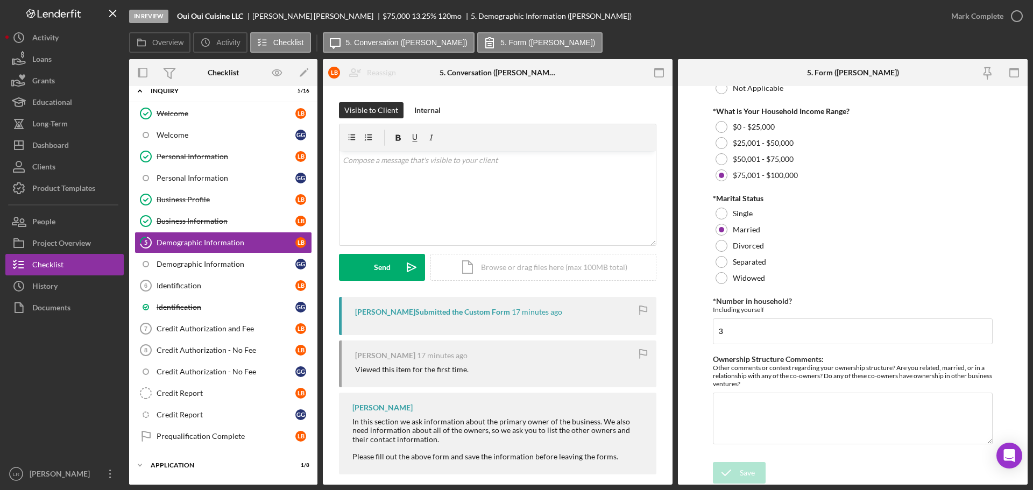
scroll to position [435, 0]
click at [969, 13] on div "Mark Complete" at bounding box center [977, 16] width 52 height 22
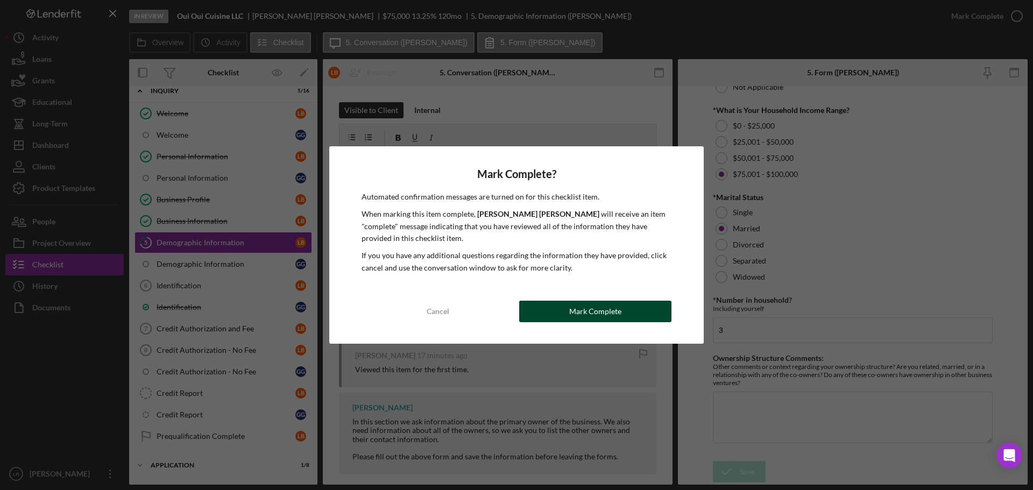
click at [592, 311] on div "Mark Complete" at bounding box center [595, 312] width 52 height 22
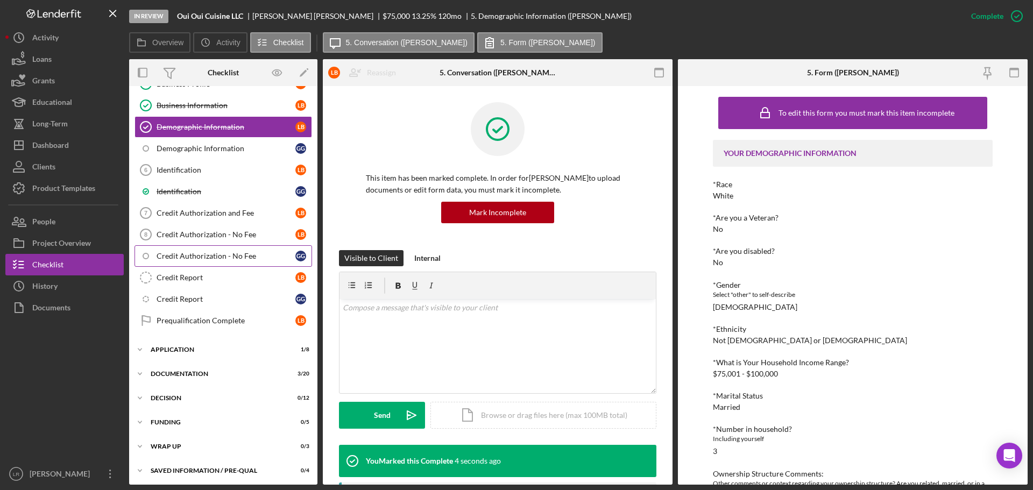
scroll to position [153, 0]
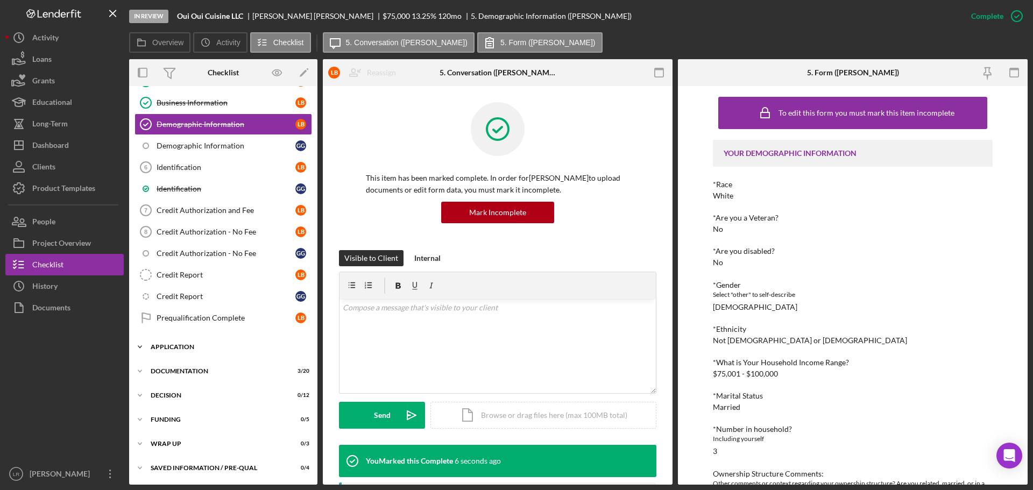
click at [180, 344] on div "Application" at bounding box center [227, 347] width 153 height 6
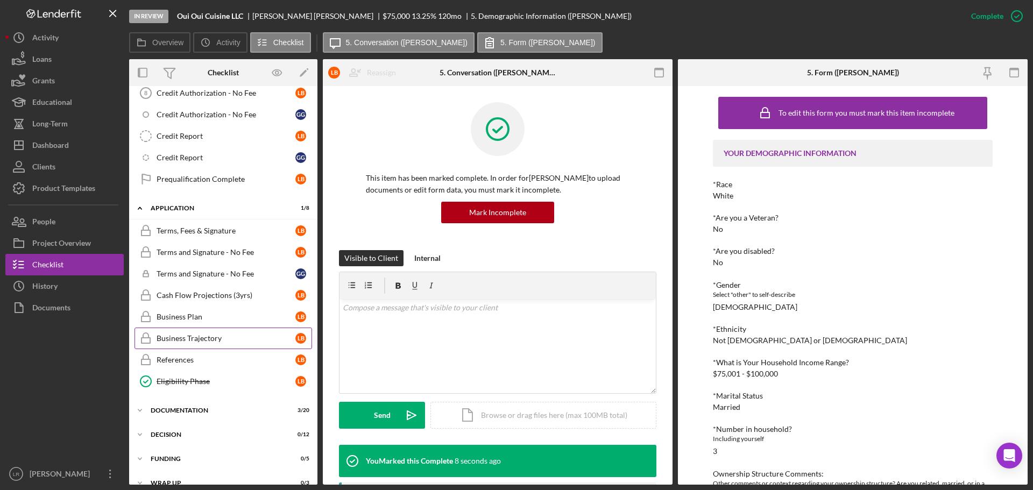
scroll to position [331, 0]
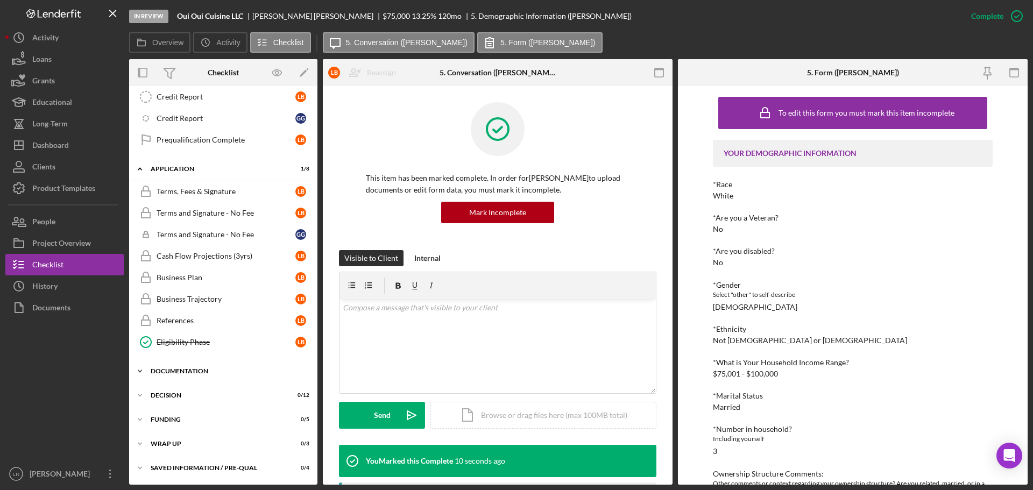
click at [182, 374] on div "Documentation" at bounding box center [227, 371] width 153 height 6
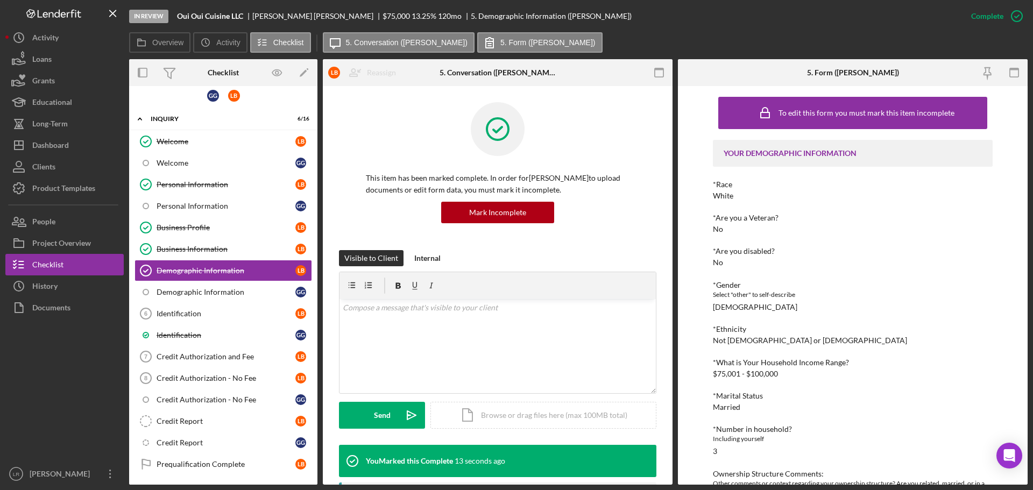
scroll to position [0, 0]
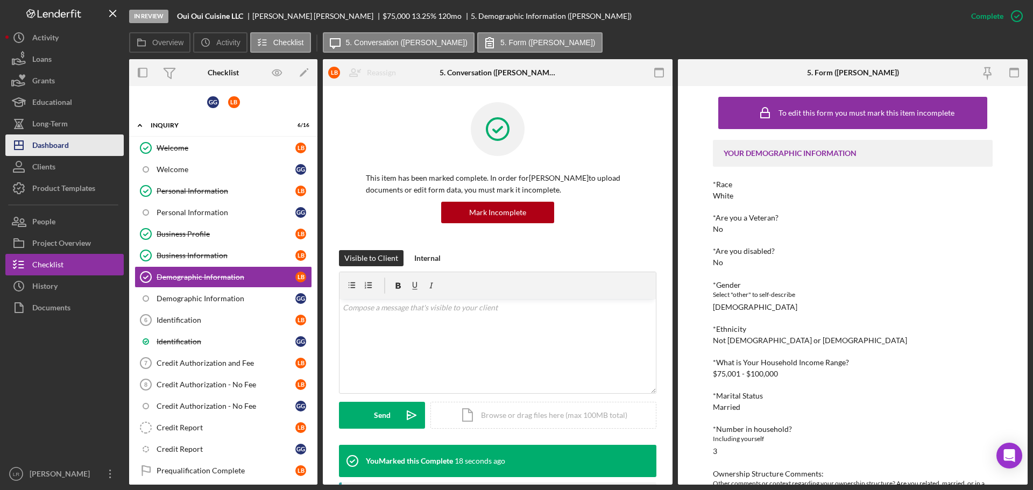
click at [67, 139] on div "Dashboard" at bounding box center [50, 146] width 37 height 24
